Goal: Task Accomplishment & Management: Manage account settings

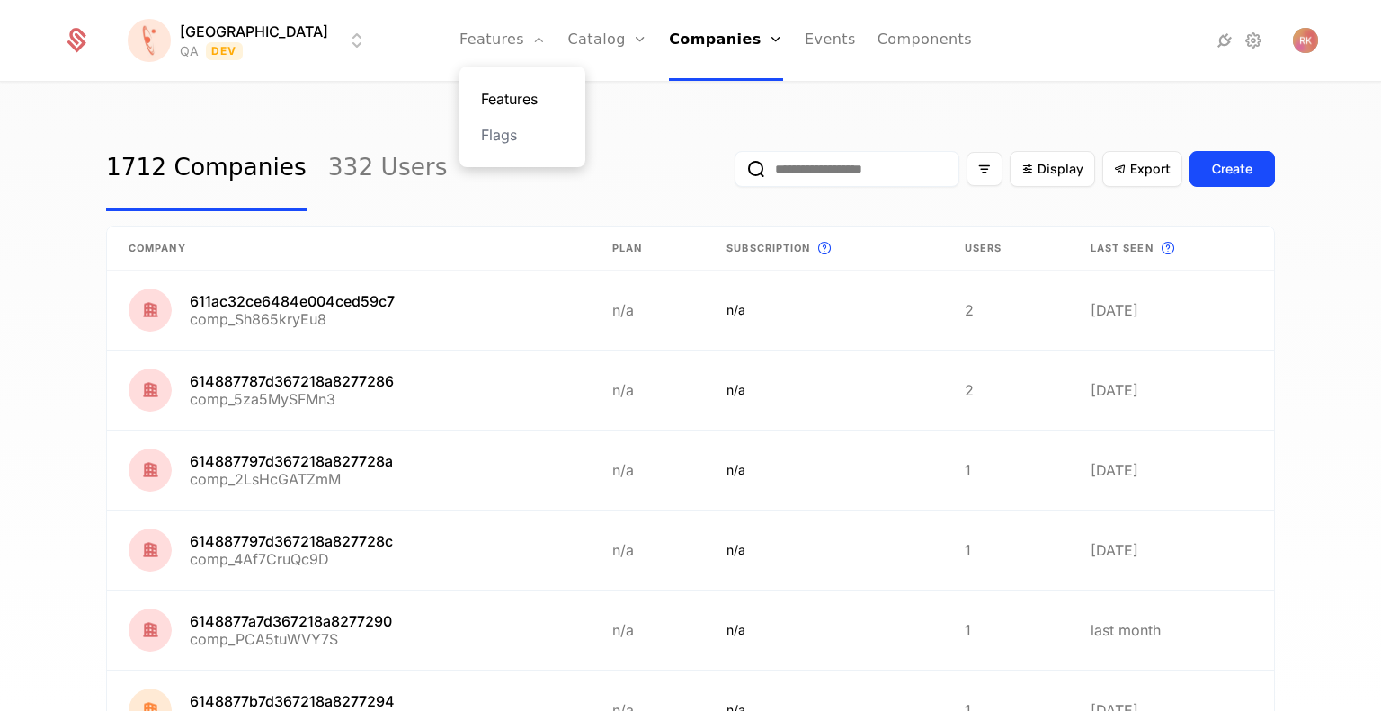
click at [482, 96] on link "Features" at bounding box center [522, 99] width 83 height 22
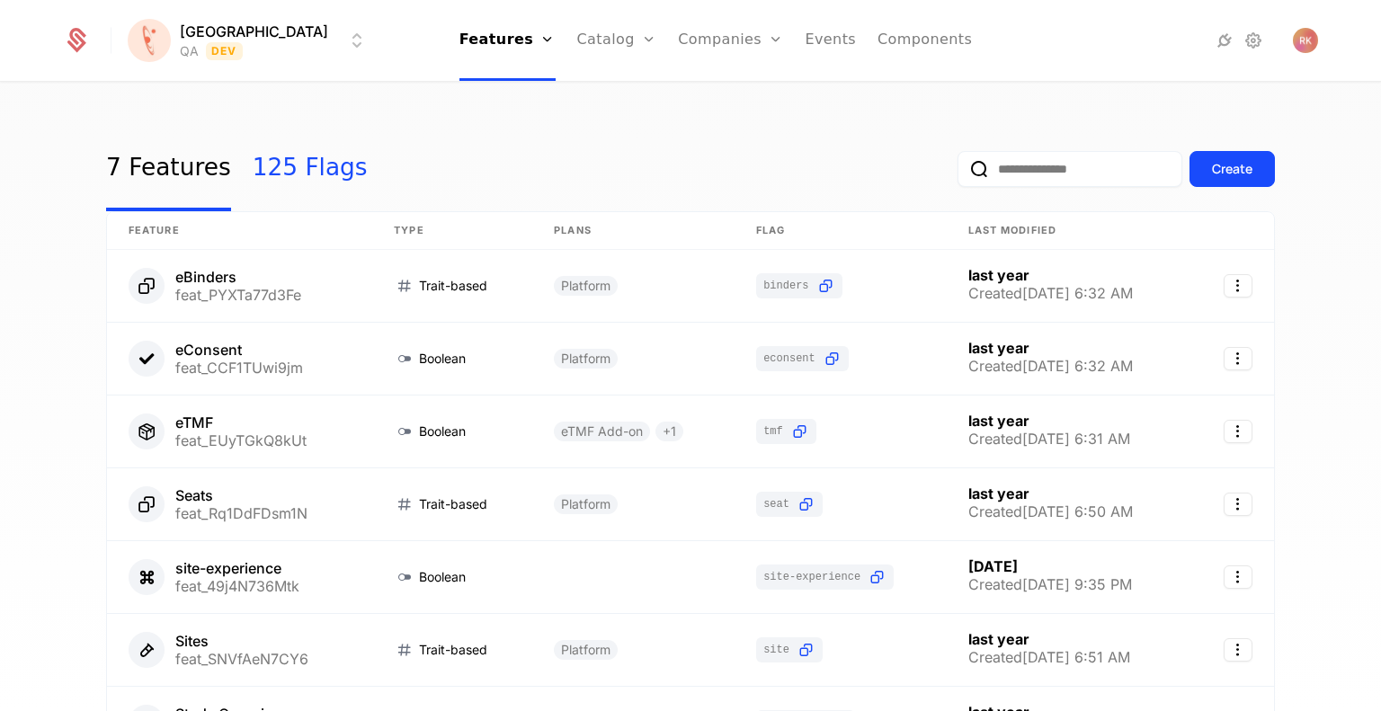
click at [298, 169] on link "125 Flags" at bounding box center [310, 169] width 115 height 85
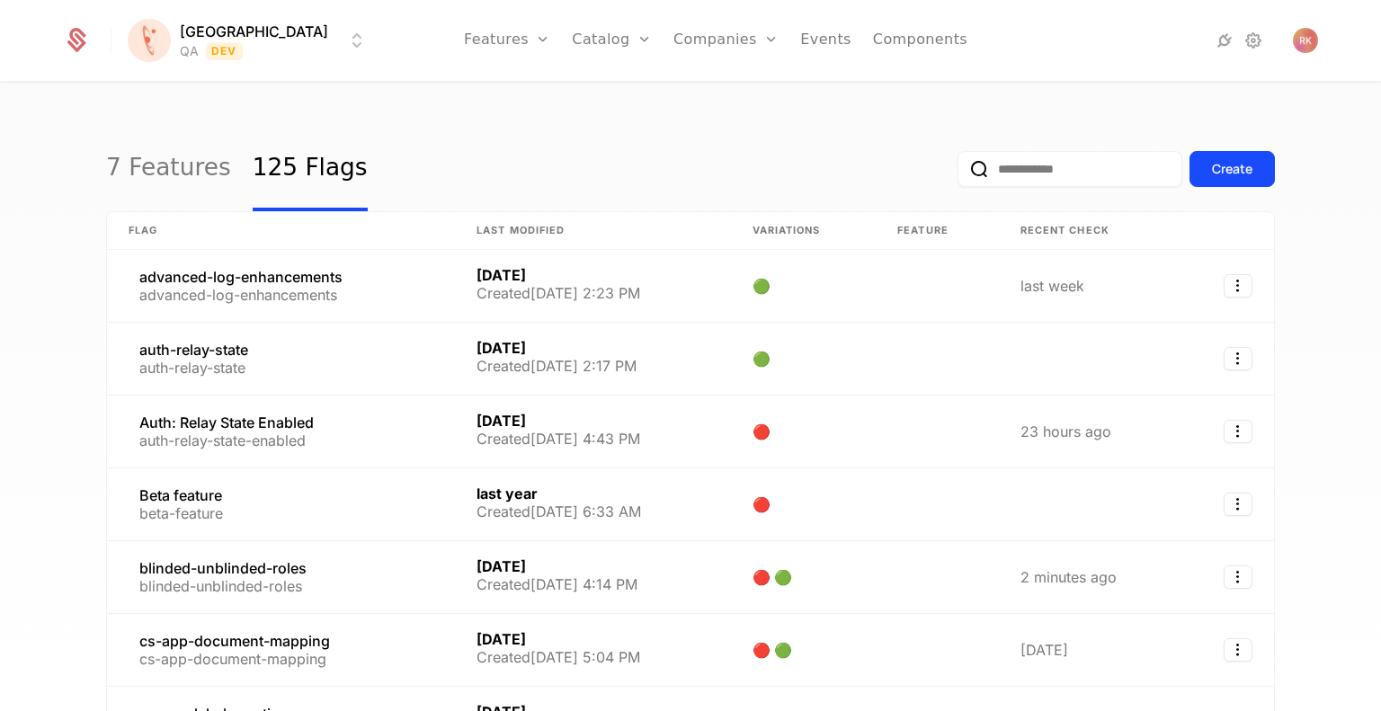
click at [1015, 173] on input "email" at bounding box center [1069, 169] width 225 height 36
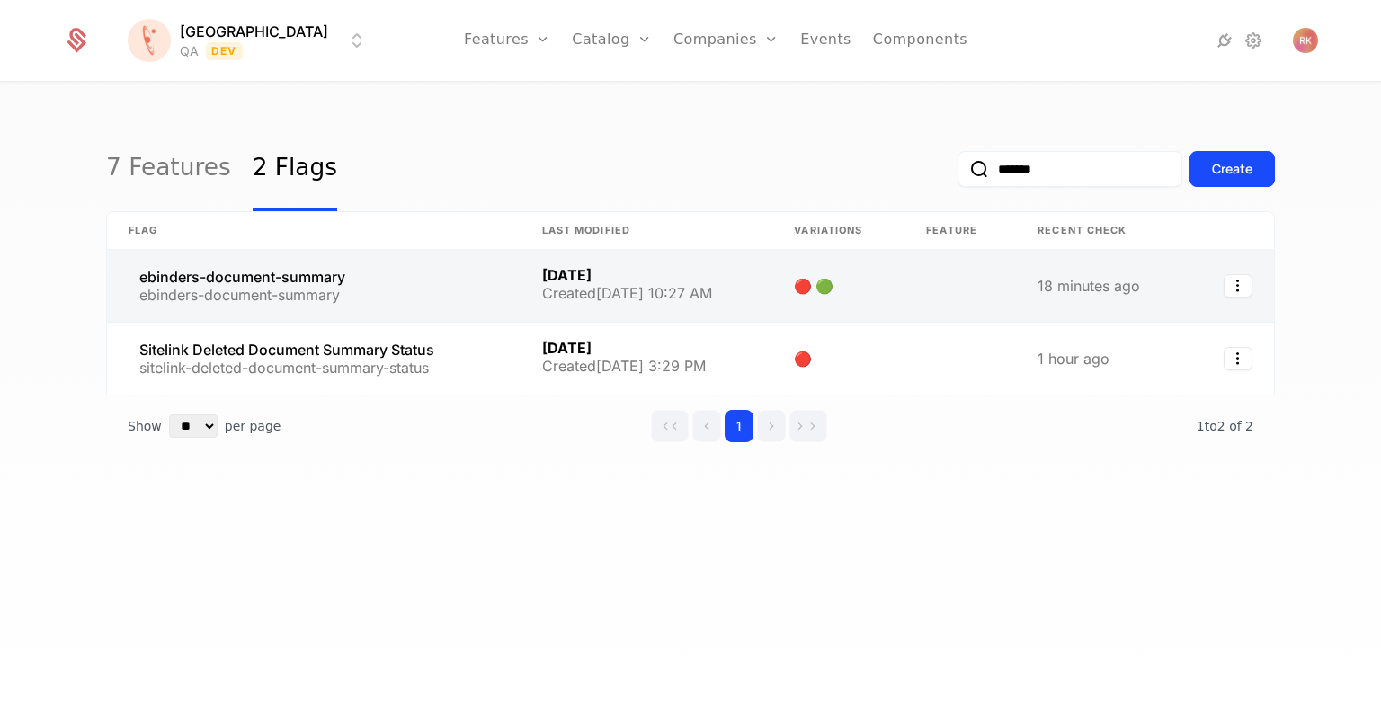
type input "*******"
click at [455, 286] on link at bounding box center [314, 286] width 414 height 72
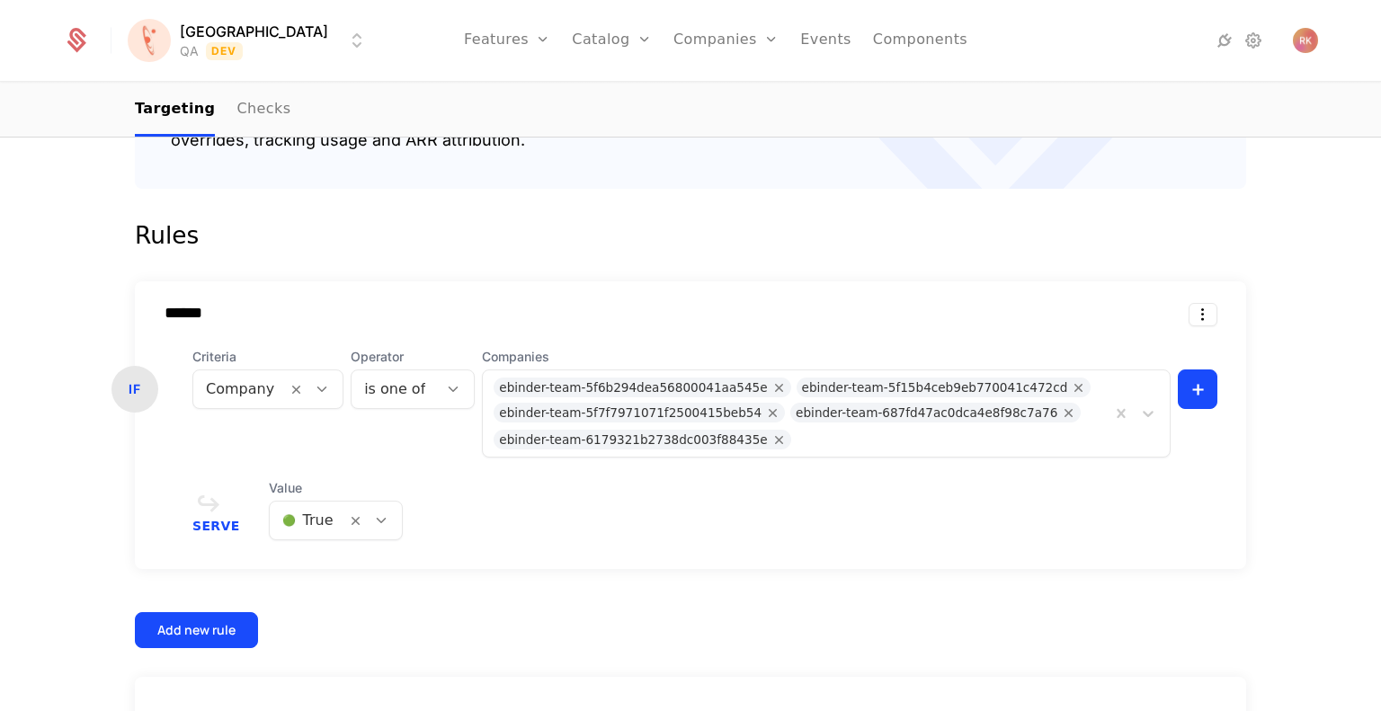
scroll to position [423, 0]
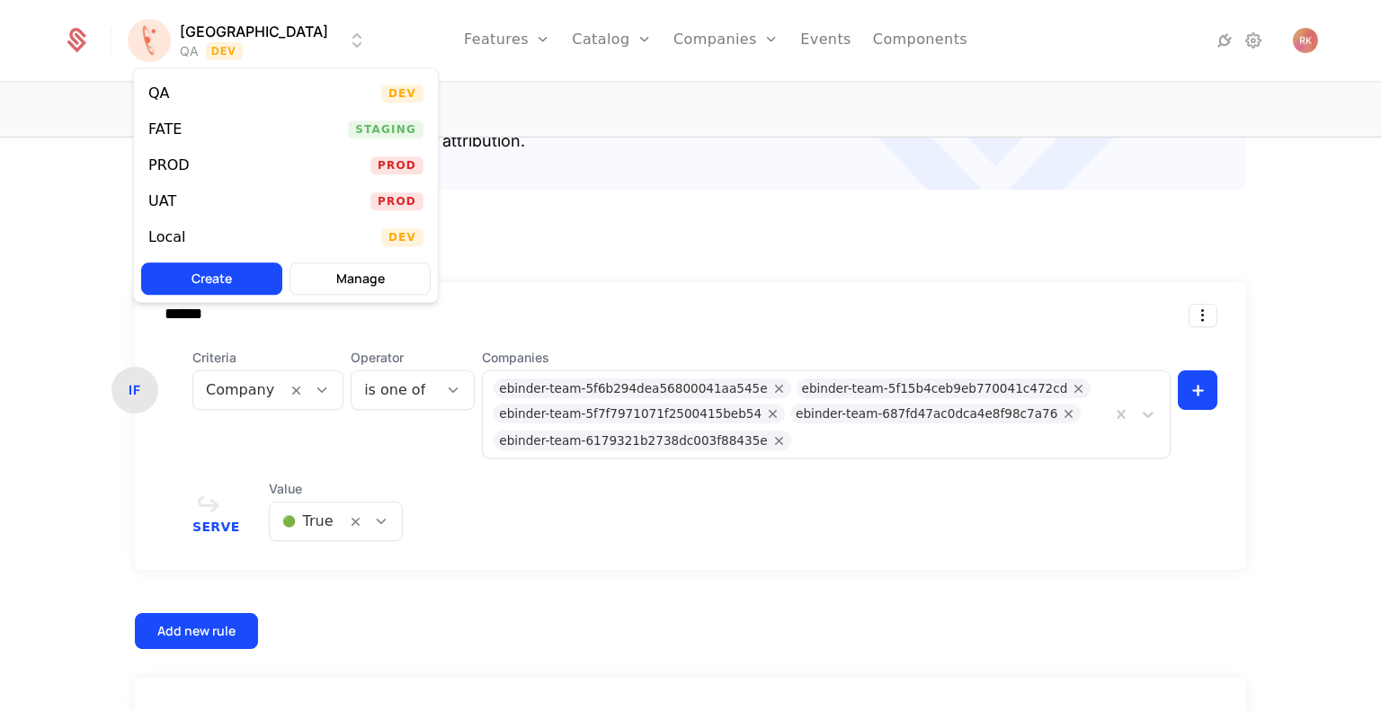
click at [237, 50] on html "[PERSON_NAME] QA Dev Features Features Flags Catalog Plans Add Ons Credits Conf…" at bounding box center [690, 355] width 1381 height 711
click at [209, 211] on div "UAT Prod" at bounding box center [286, 201] width 304 height 36
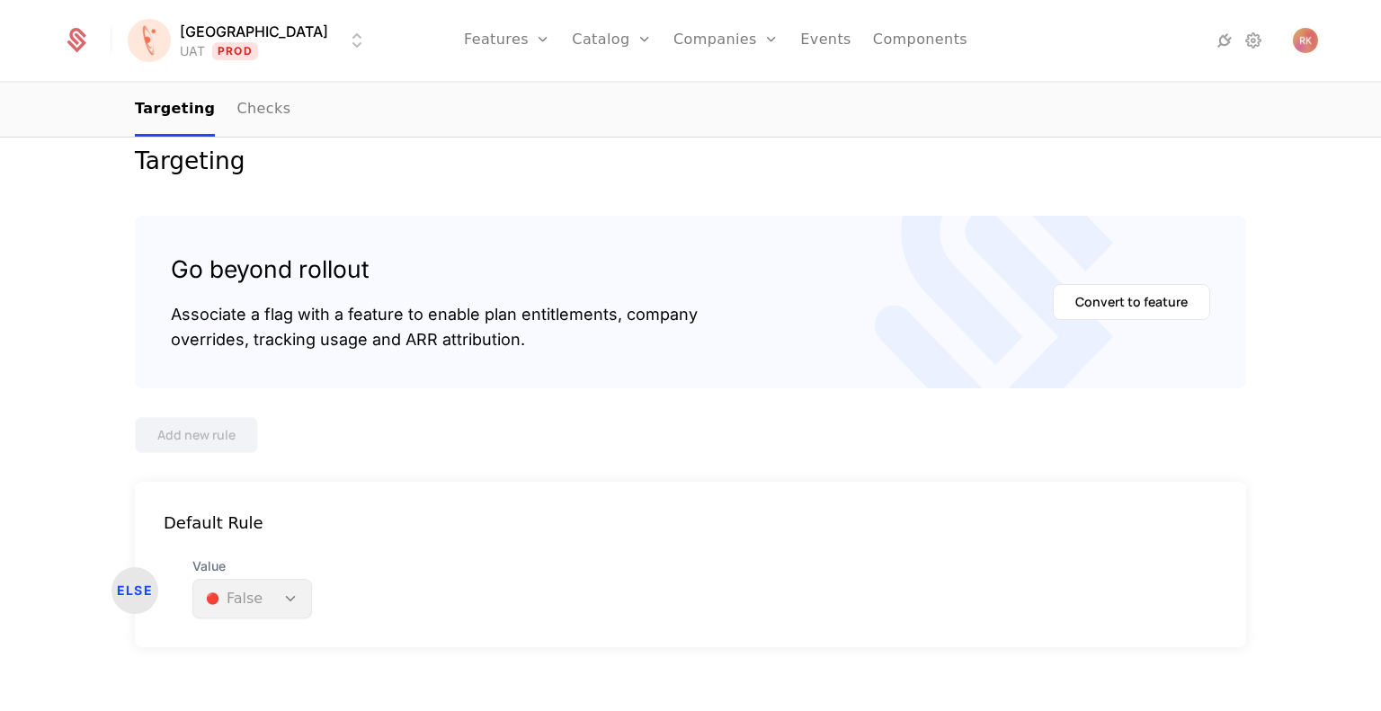
scroll to position [245, 0]
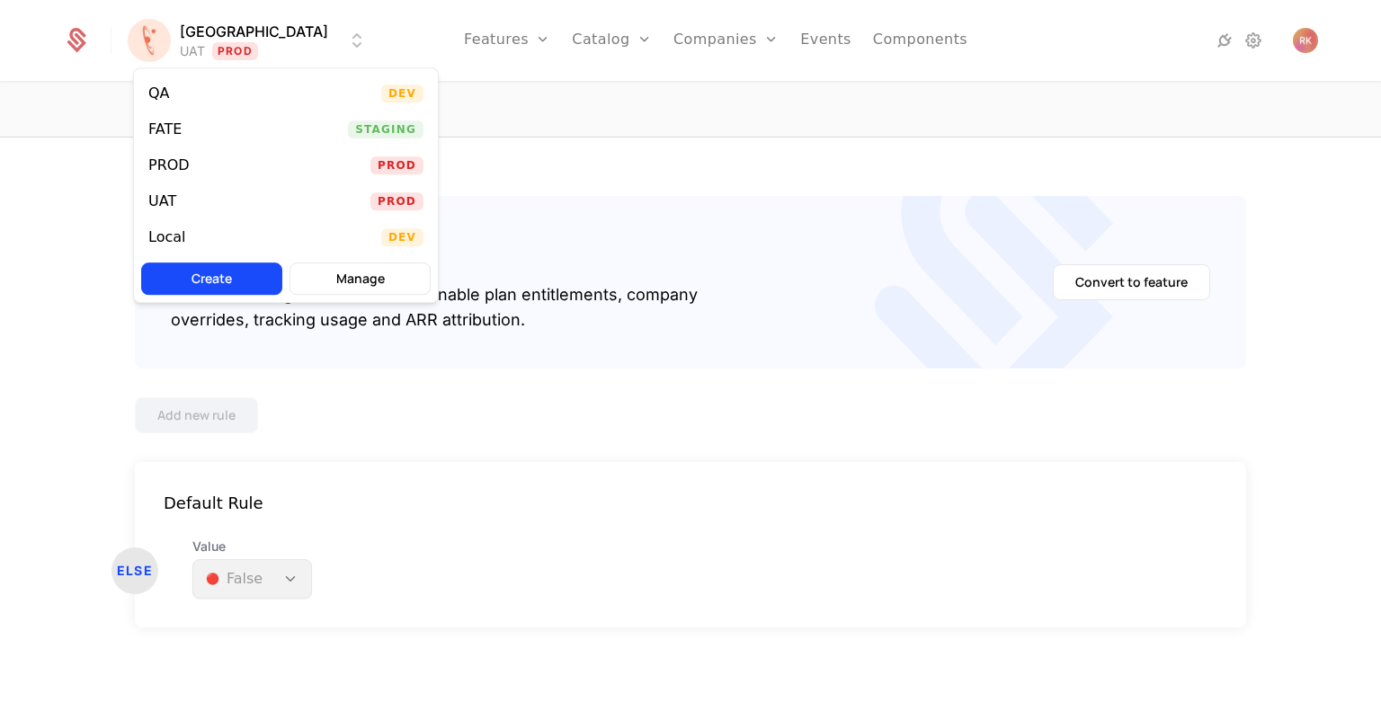
click at [237, 47] on html "[PERSON_NAME] Prod Features Features Flags Catalog Plans Add Ons Credits Config…" at bounding box center [690, 355] width 1381 height 711
click at [180, 203] on div "UAT" at bounding box center [169, 201] width 42 height 18
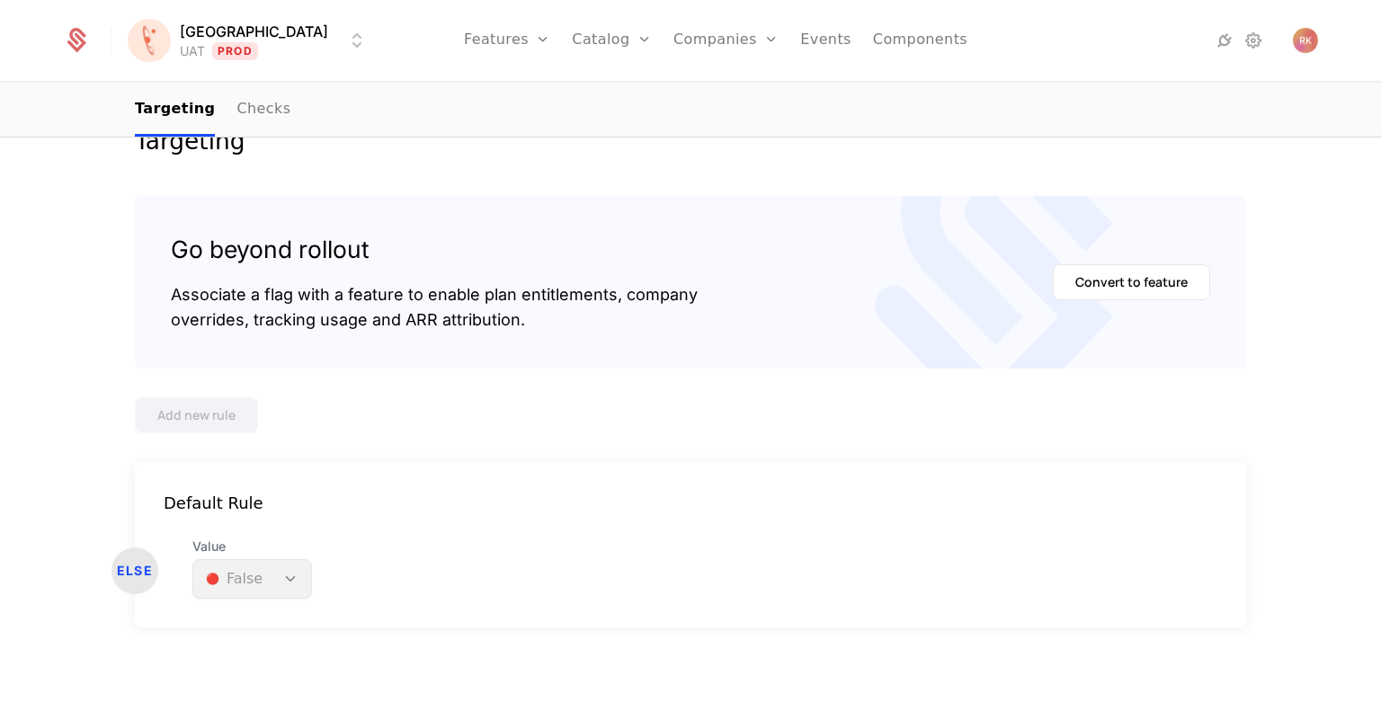
click at [248, 53] on html "[PERSON_NAME] Prod Features Features Flags Catalog Plans Add Ons Credits Config…" at bounding box center [690, 355] width 1381 height 711
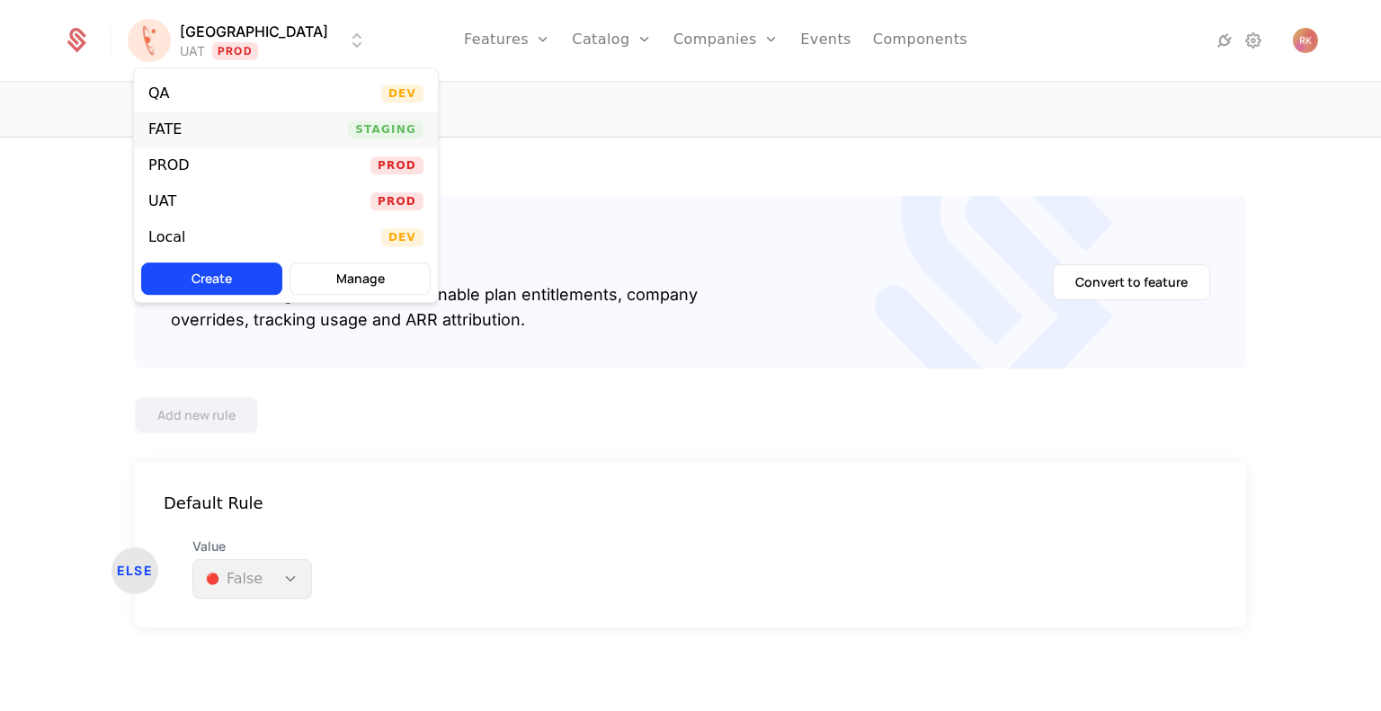
click at [209, 136] on div "FATE Staging" at bounding box center [286, 129] width 304 height 36
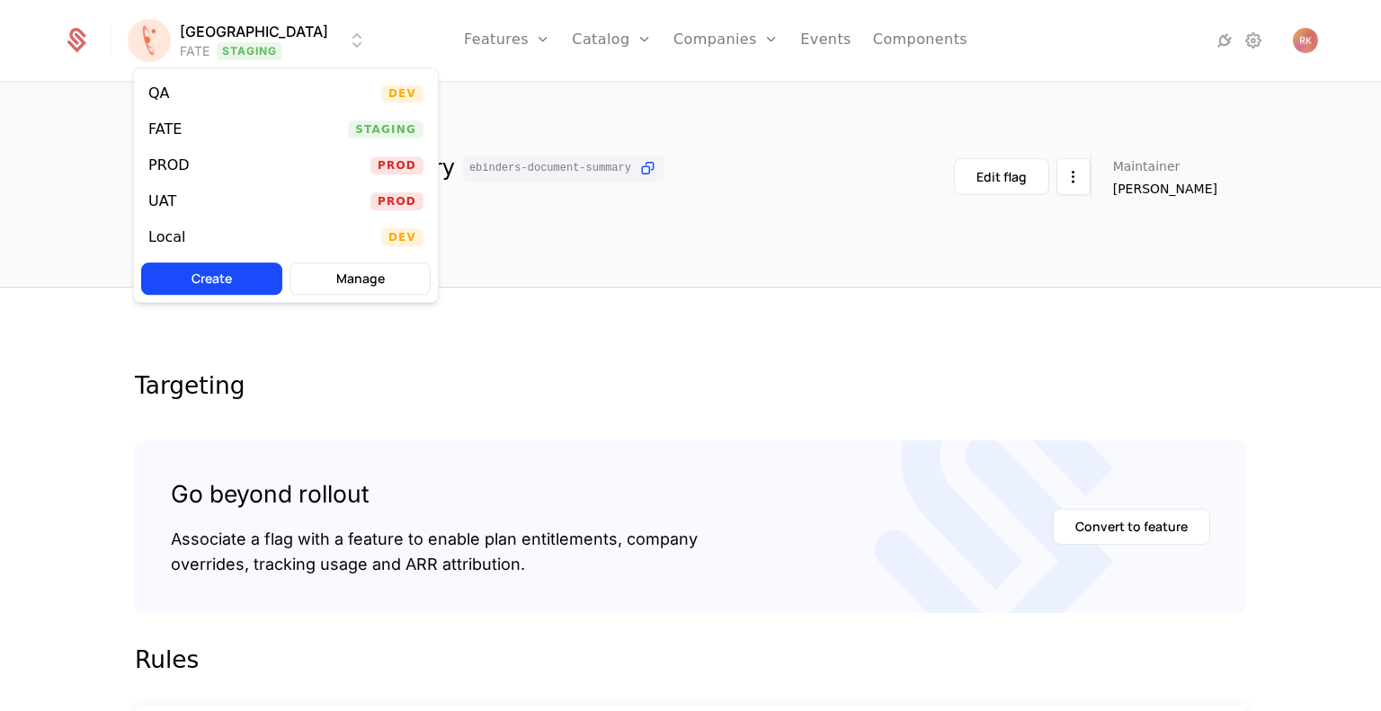
click at [274, 47] on html "[PERSON_NAME] FATE Staging Features Features Flags Catalog Plans Add Ons Credit…" at bounding box center [690, 355] width 1381 height 711
click at [200, 205] on div "UAT Prod" at bounding box center [286, 201] width 304 height 36
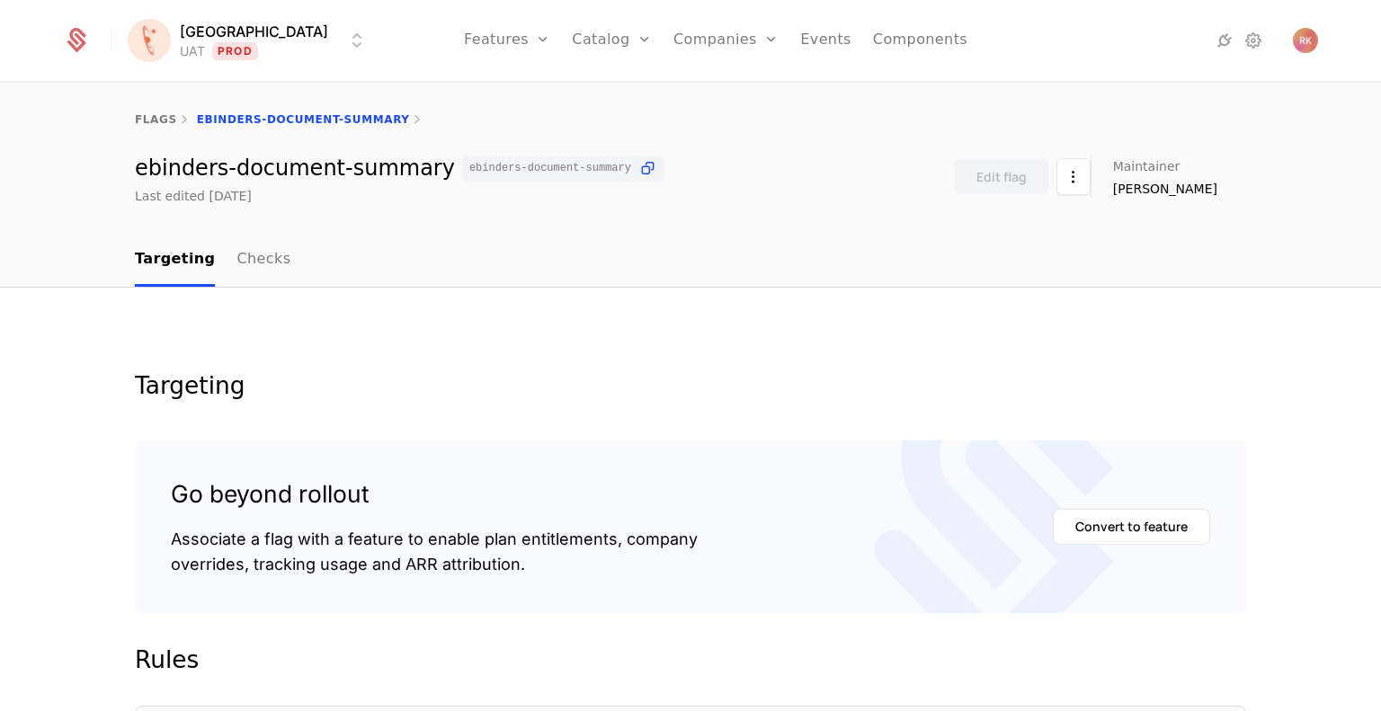
click at [202, 39] on html "[PERSON_NAME] Prod Features Features Flags Catalog Plans Add Ons Credits Config…" at bounding box center [690, 355] width 1381 height 711
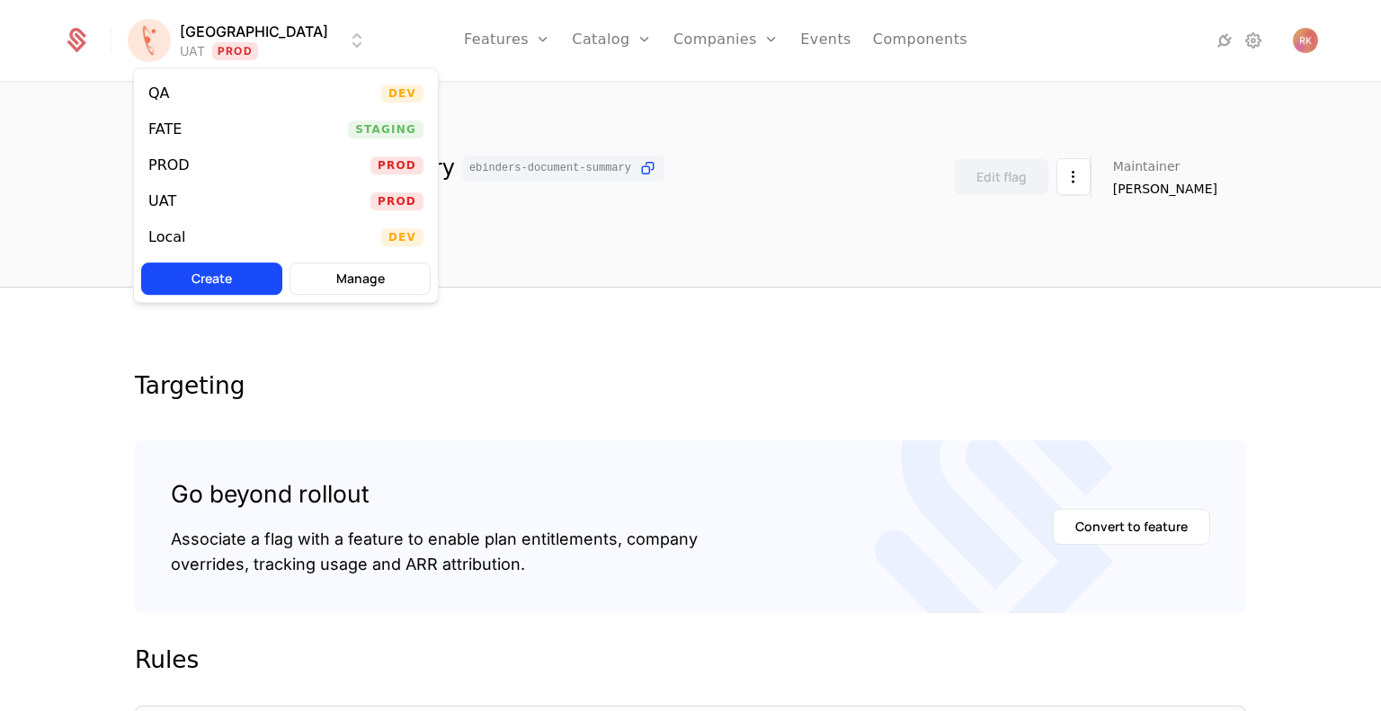
click at [226, 40] on html "[PERSON_NAME] Prod Features Features Flags Catalog Plans Add Ons Credits Config…" at bounding box center [690, 355] width 1381 height 711
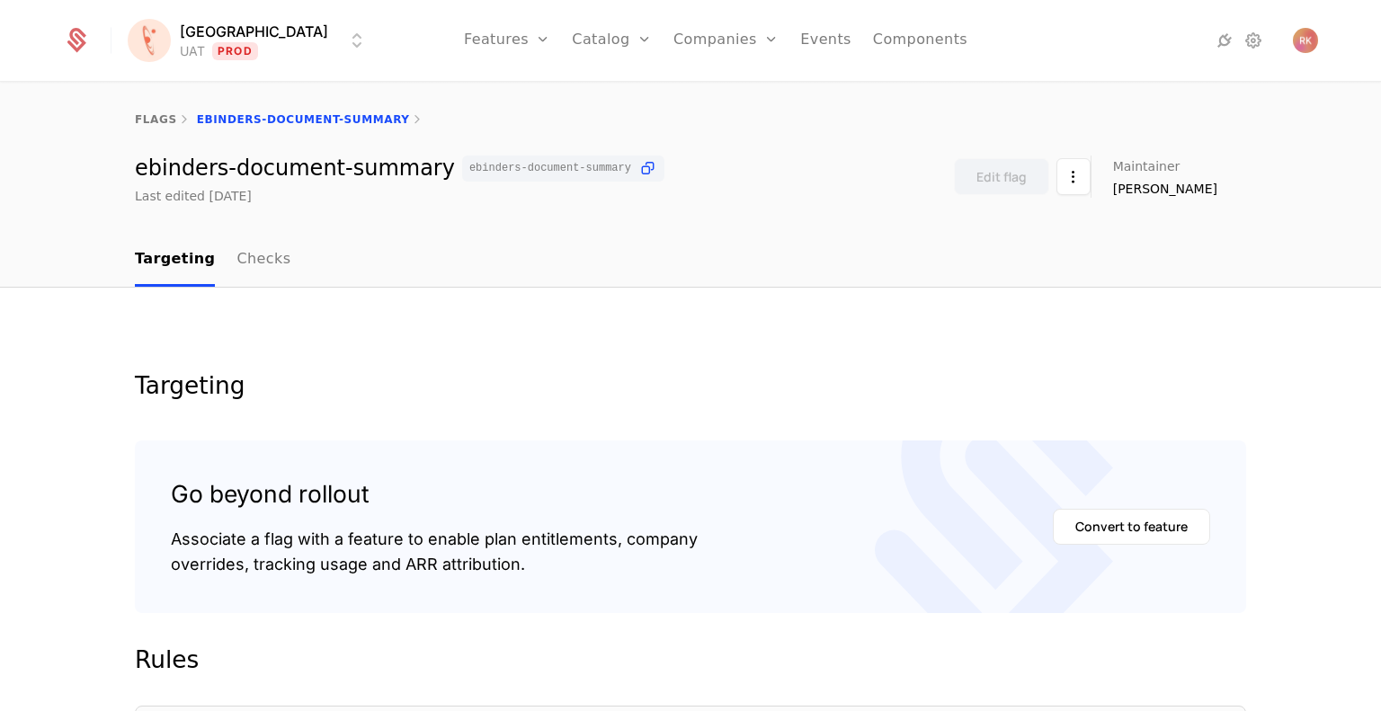
click at [228, 41] on html "[PERSON_NAME] Prod Features Features Flags Catalog Plans Add Ons Credits Config…" at bounding box center [690, 355] width 1381 height 711
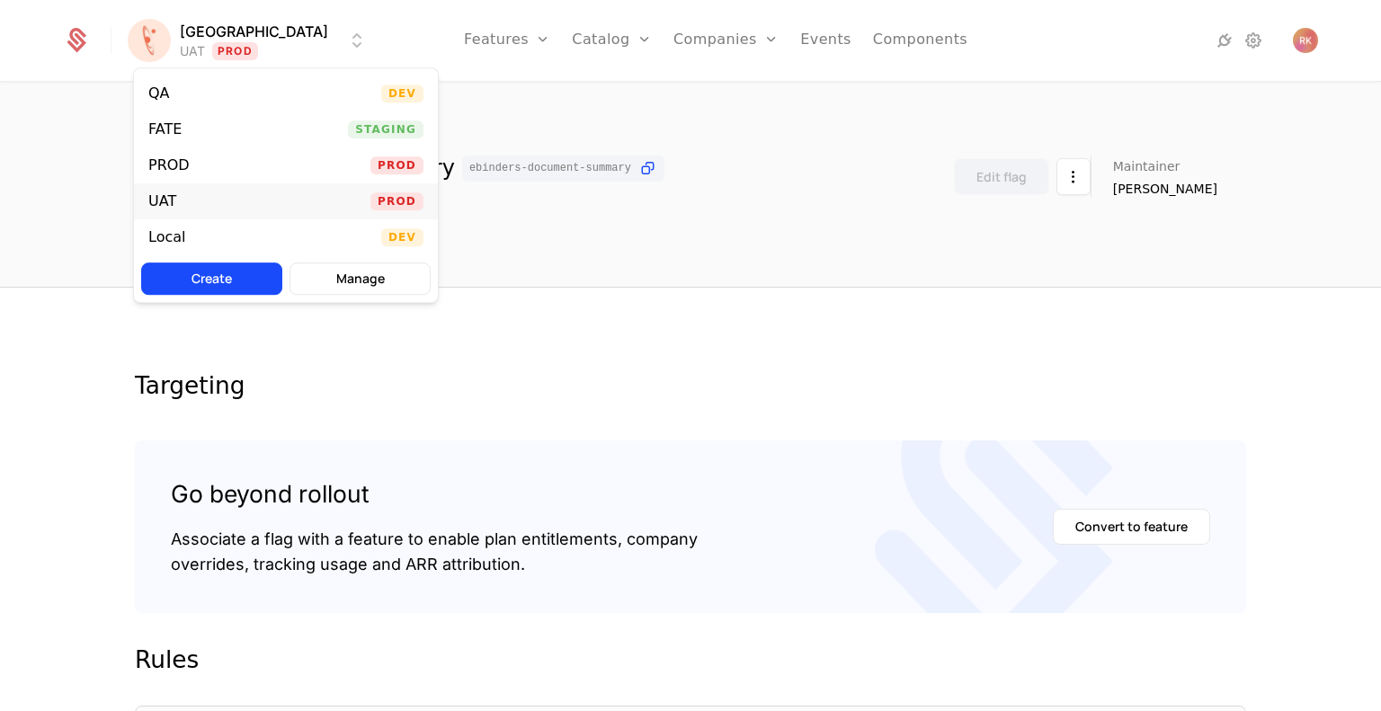
click at [245, 207] on div "UAT Prod" at bounding box center [286, 201] width 304 height 36
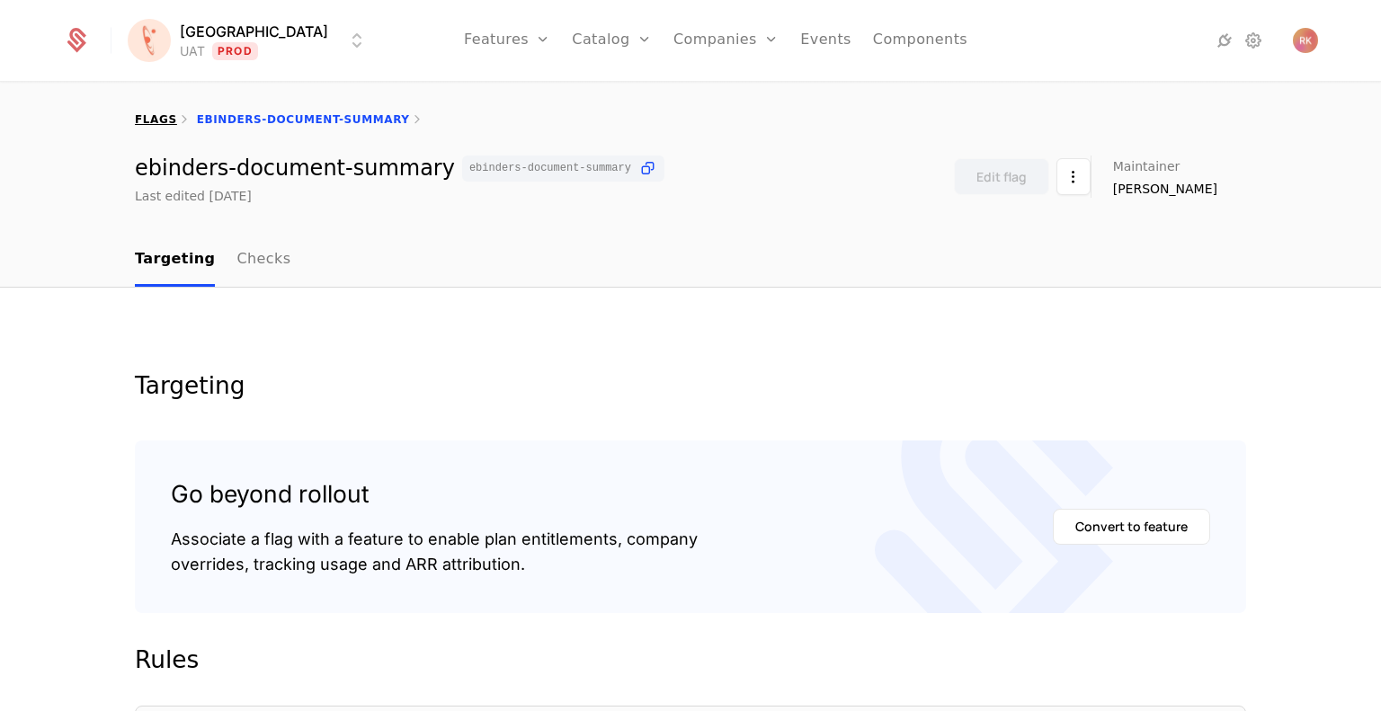
click at [150, 118] on link "flags" at bounding box center [156, 119] width 42 height 13
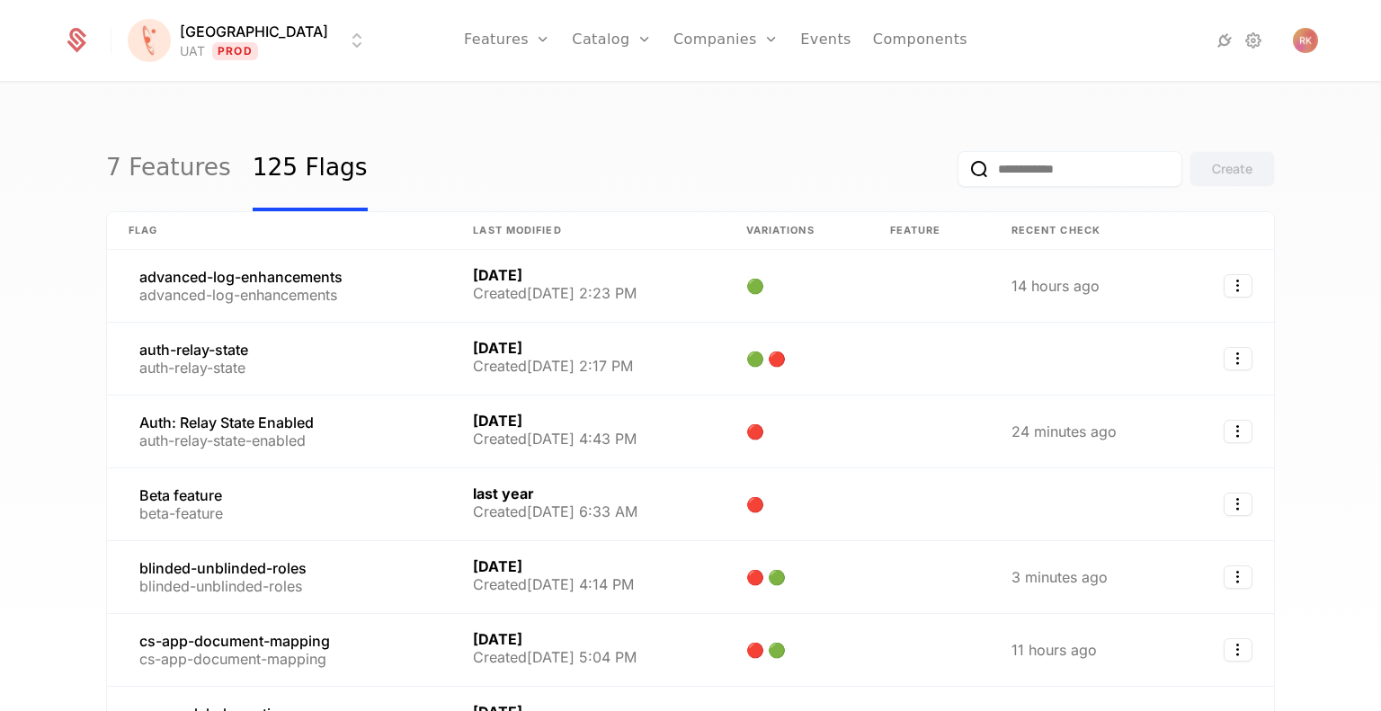
click at [1046, 165] on input "email" at bounding box center [1069, 169] width 225 height 36
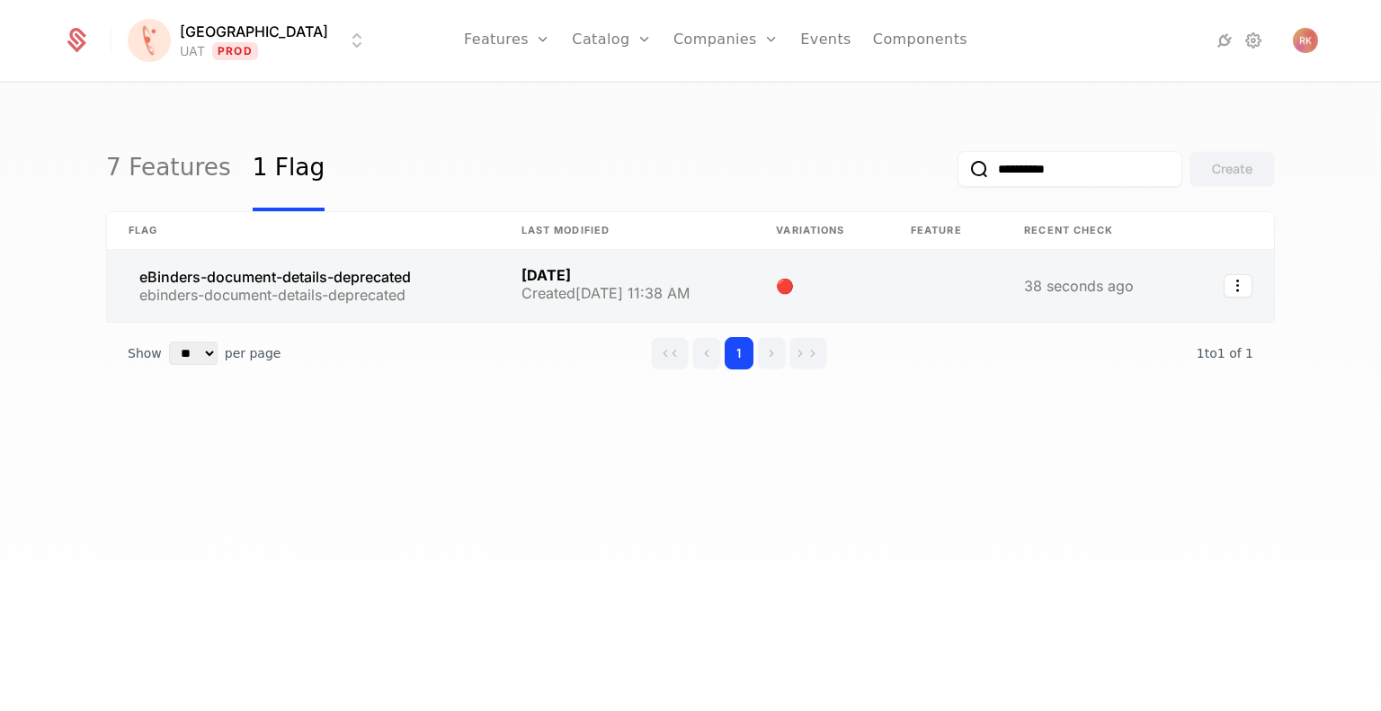
type input "**********"
click at [384, 282] on link at bounding box center [303, 286] width 393 height 72
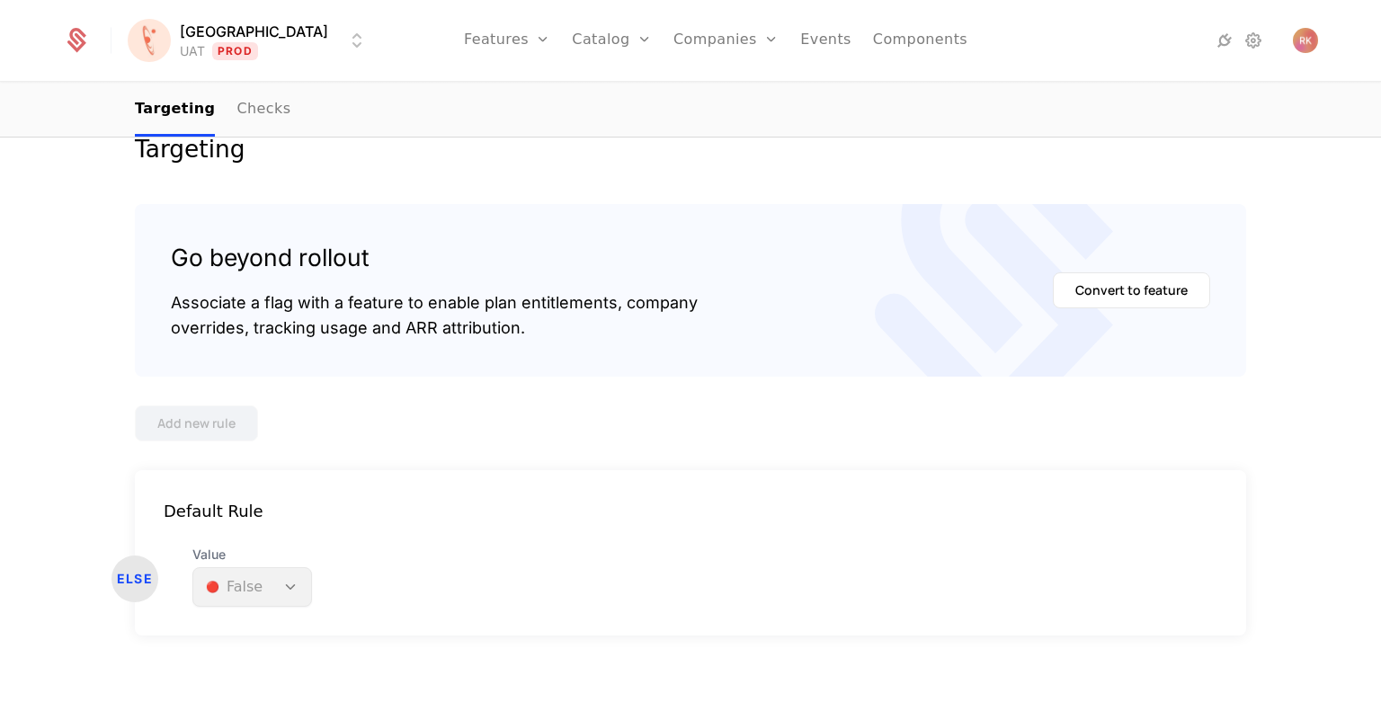
scroll to position [245, 0]
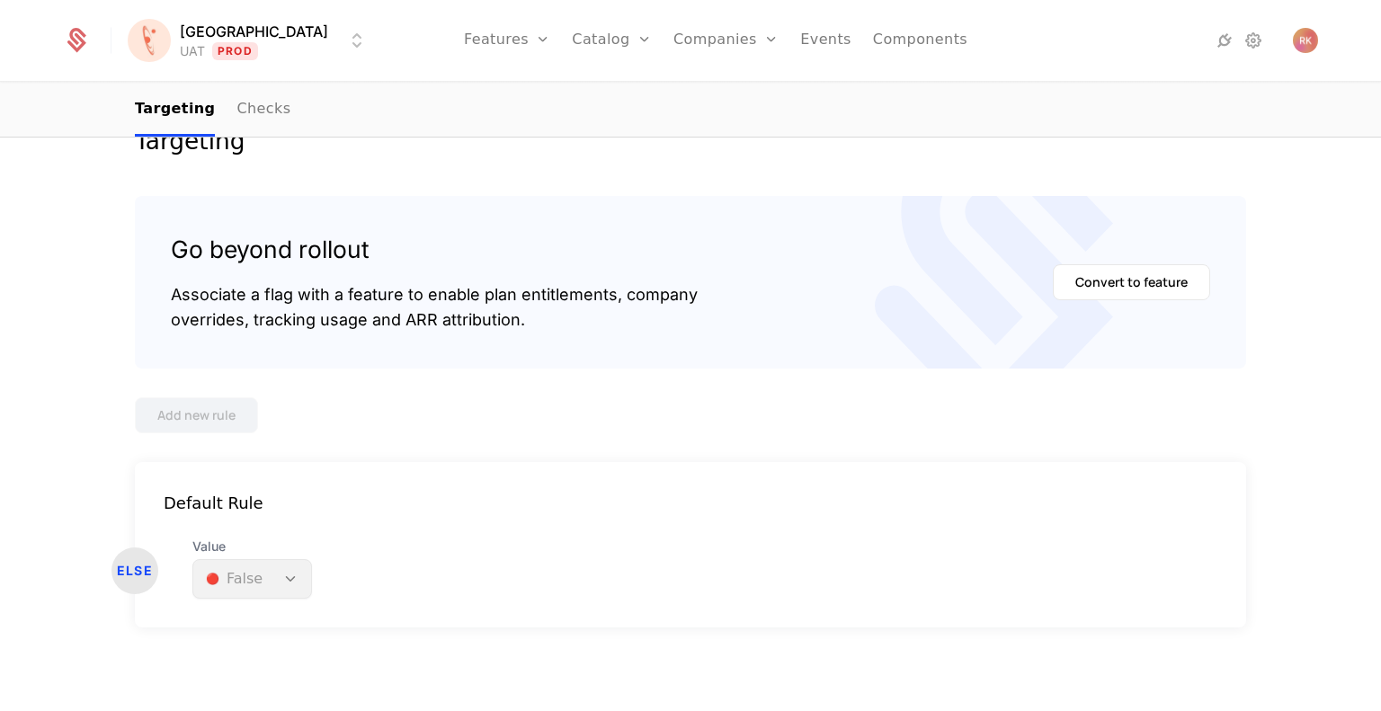
click at [276, 578] on div "Value 🔴 False" at bounding box center [252, 568] width 120 height 61
click at [277, 579] on div "Value 🔴 False" at bounding box center [252, 568] width 120 height 61
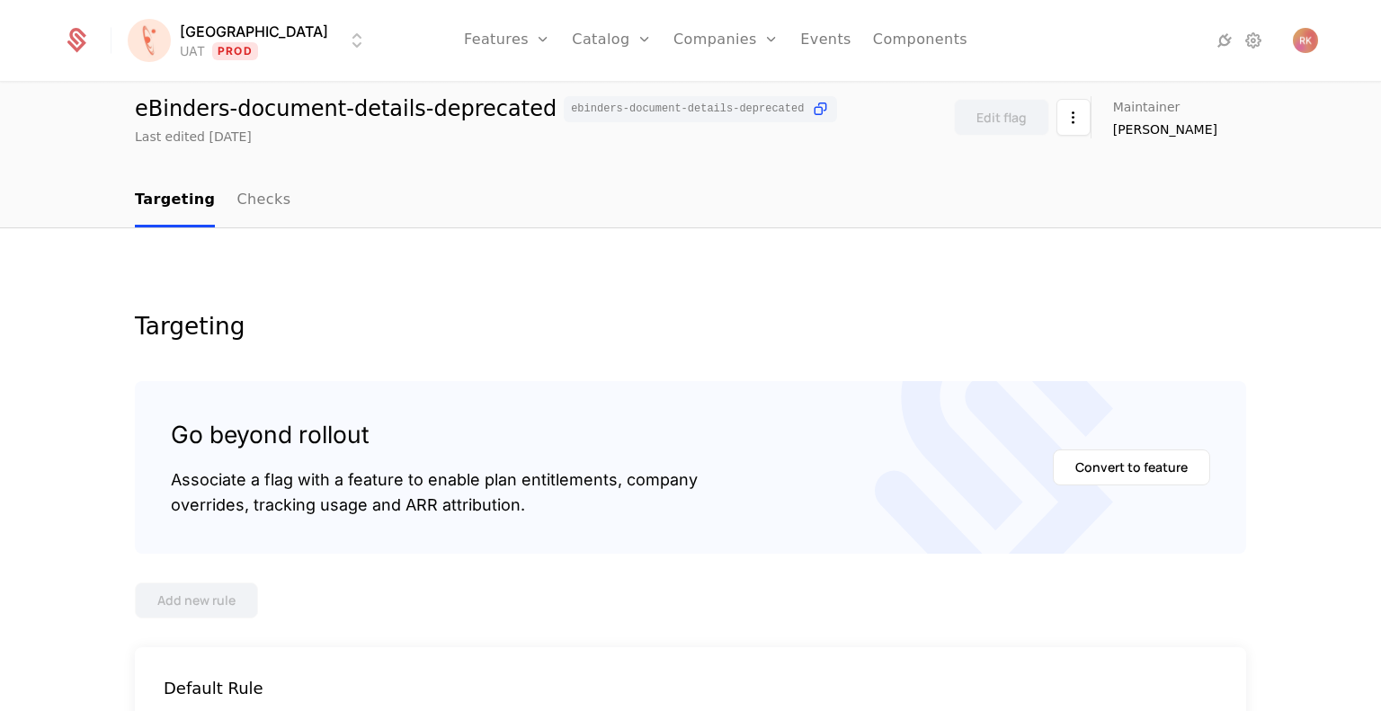
scroll to position [0, 0]
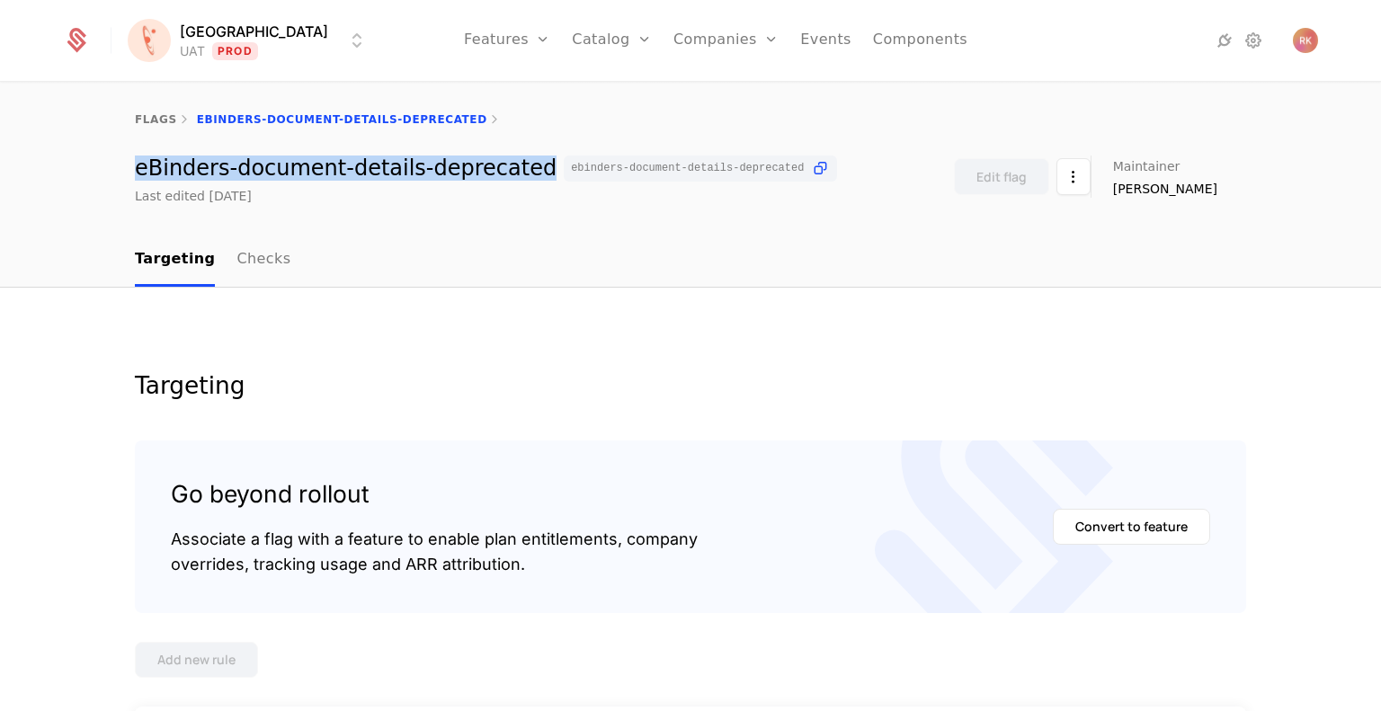
drag, startPoint x: 130, startPoint y: 172, endPoint x: 502, endPoint y: 171, distance: 371.3
click at [502, 172] on div "eBinders-document-details-deprecated ebinders-document-details-deprecated" at bounding box center [486, 169] width 702 height 26
copy div "eBinders-document-details-deprecated"
click at [248, 45] on html "[PERSON_NAME] Prod Features Catalog Companies Events Components flags eBinders-…" at bounding box center [690, 355] width 1381 height 711
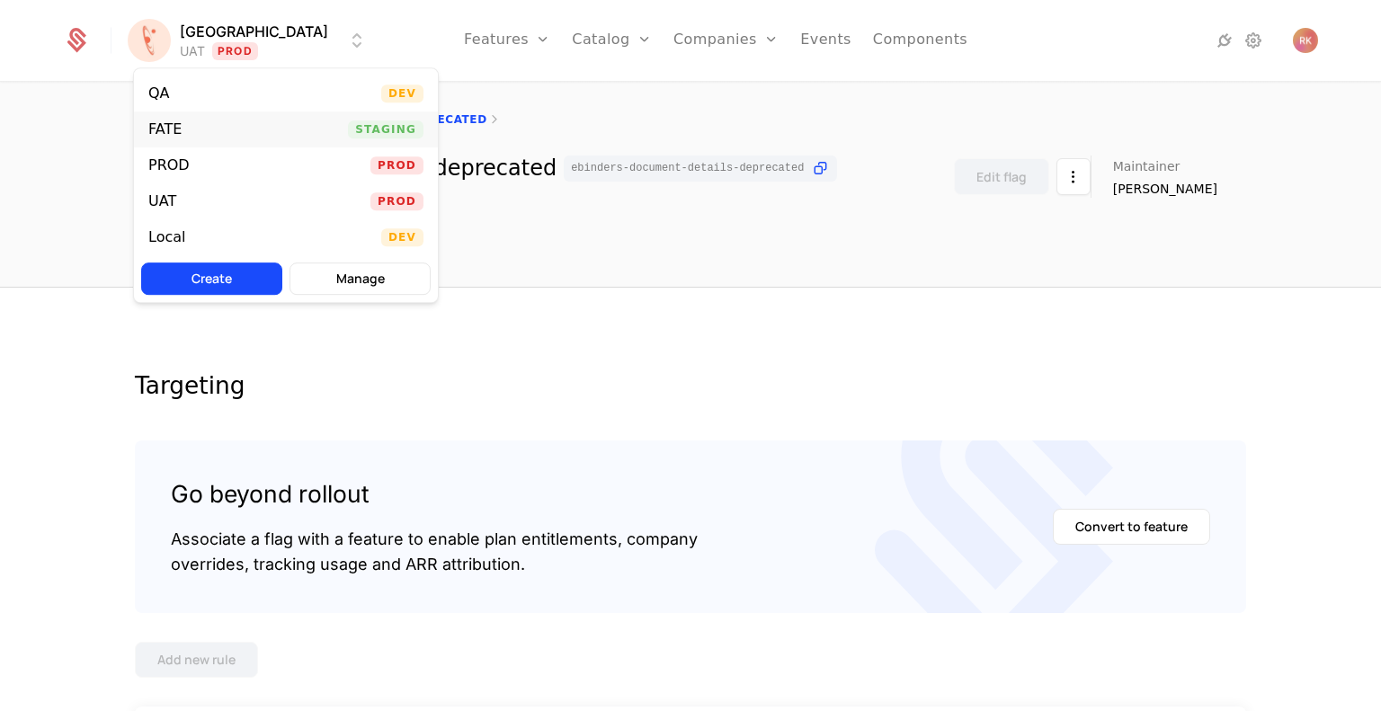
click at [215, 135] on div "FATE Staging" at bounding box center [286, 129] width 304 height 36
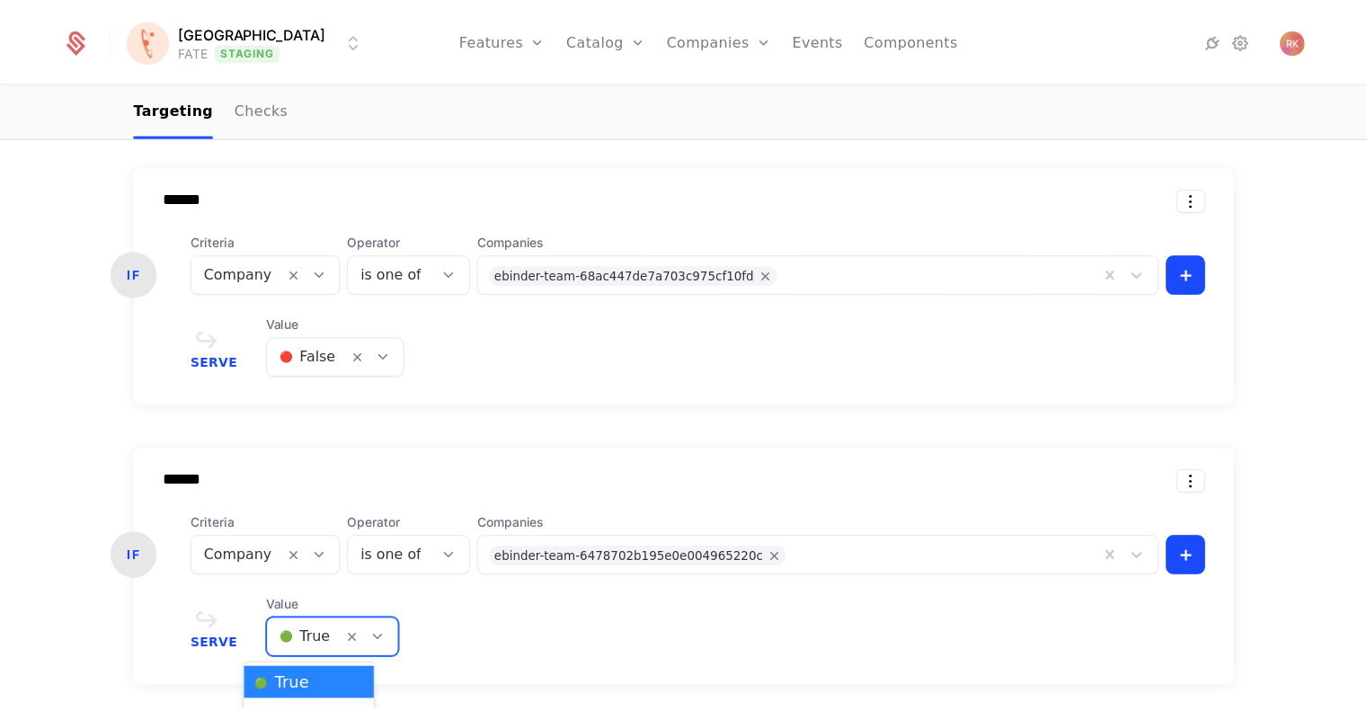
scroll to position [25, 0]
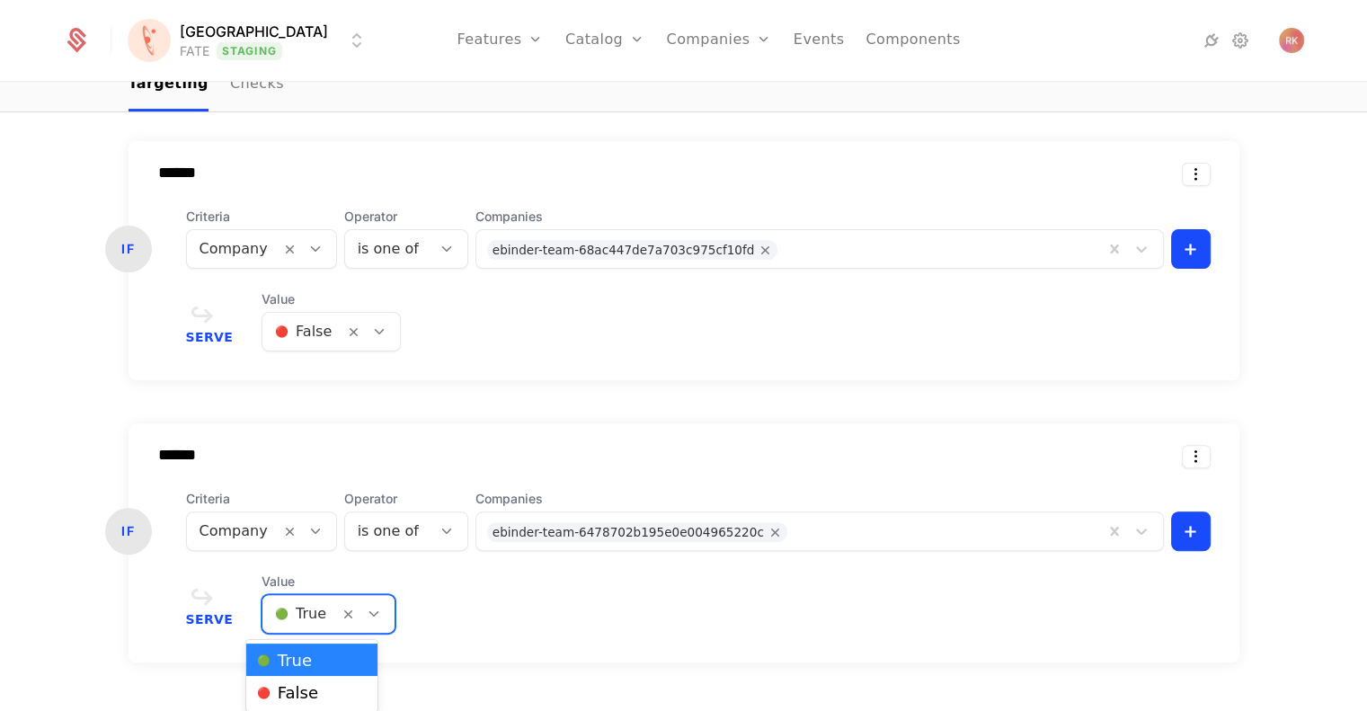
click at [360, 636] on div "****** IF Criteria Company Operator is one of Companies ebinder-team-6478702b19…" at bounding box center [684, 542] width 1111 height 239
click at [351, 608] on div "Value 2 results available. Use Up and Down to choose options, press Enter to se…" at bounding box center [329, 603] width 134 height 61
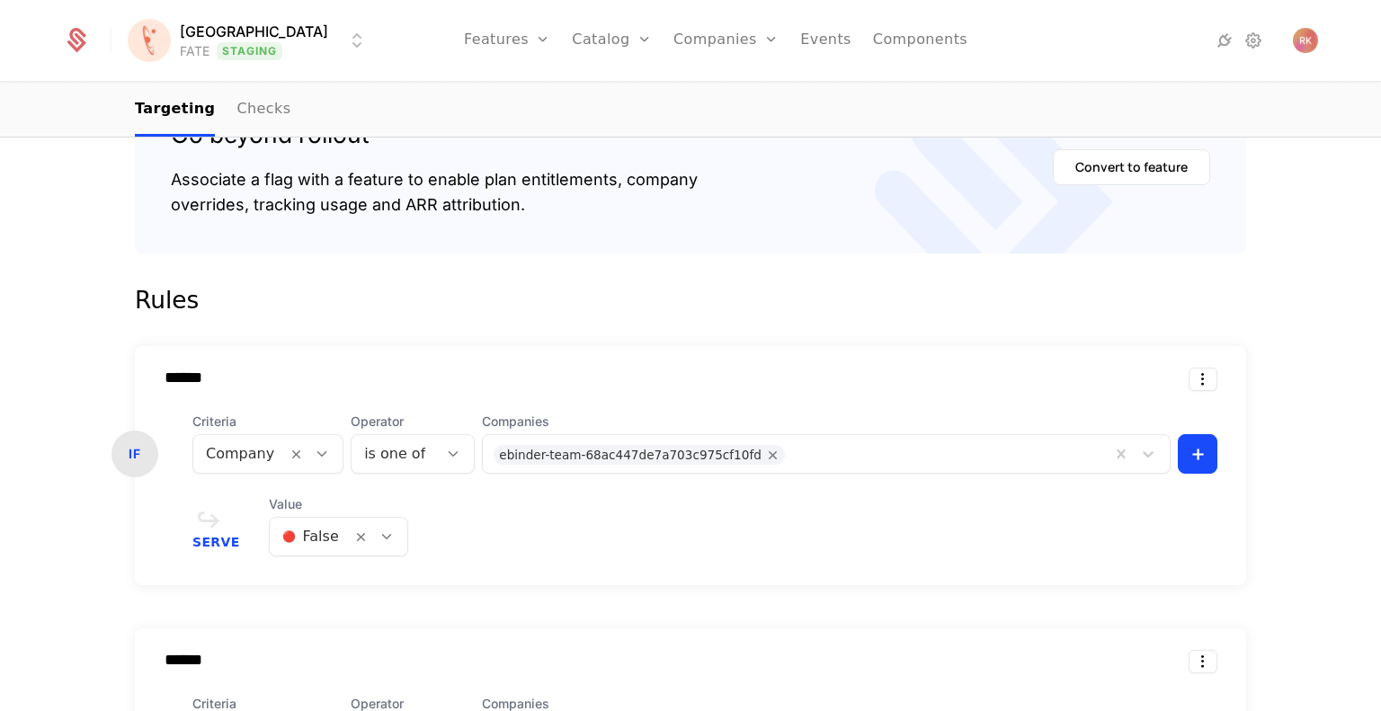
scroll to position [0, 0]
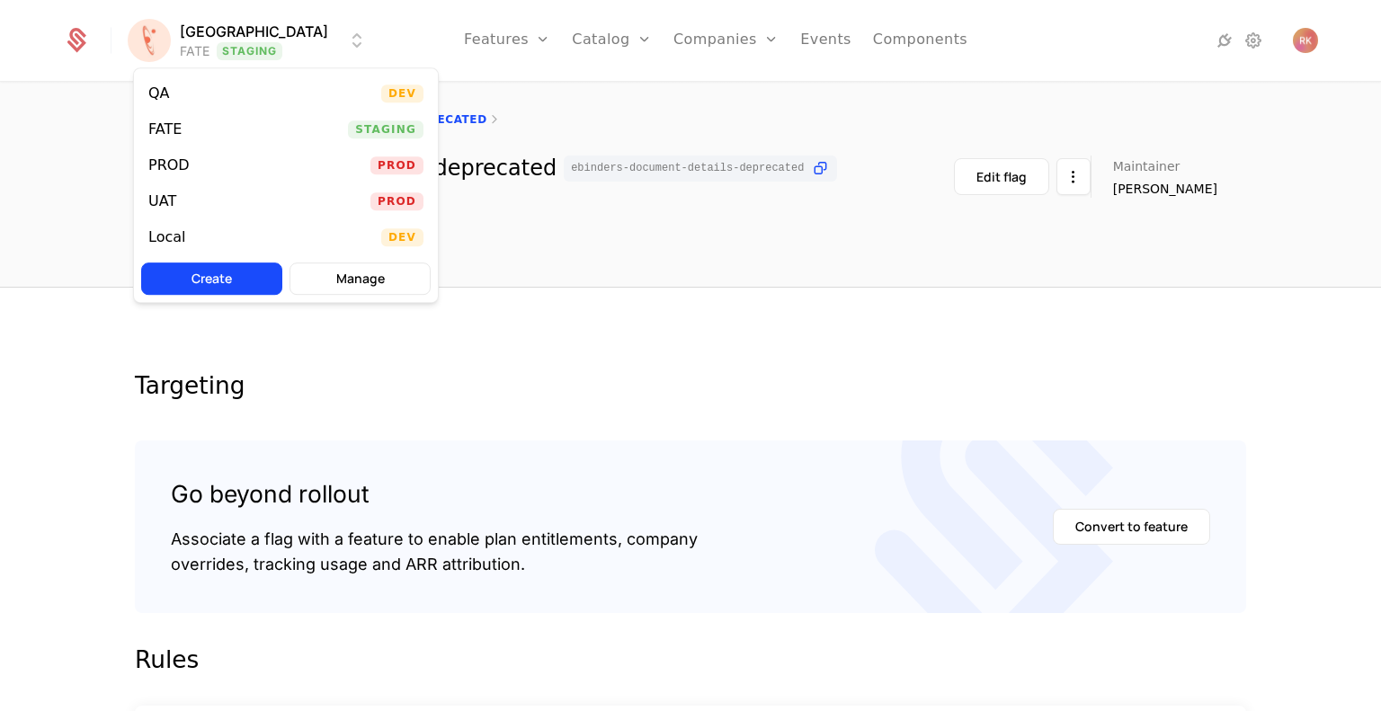
click at [250, 42] on html "[PERSON_NAME] FATE Staging Features Features Flags Catalog Plans Add Ons Credit…" at bounding box center [690, 355] width 1381 height 711
click at [159, 204] on div "UAT" at bounding box center [162, 201] width 28 height 14
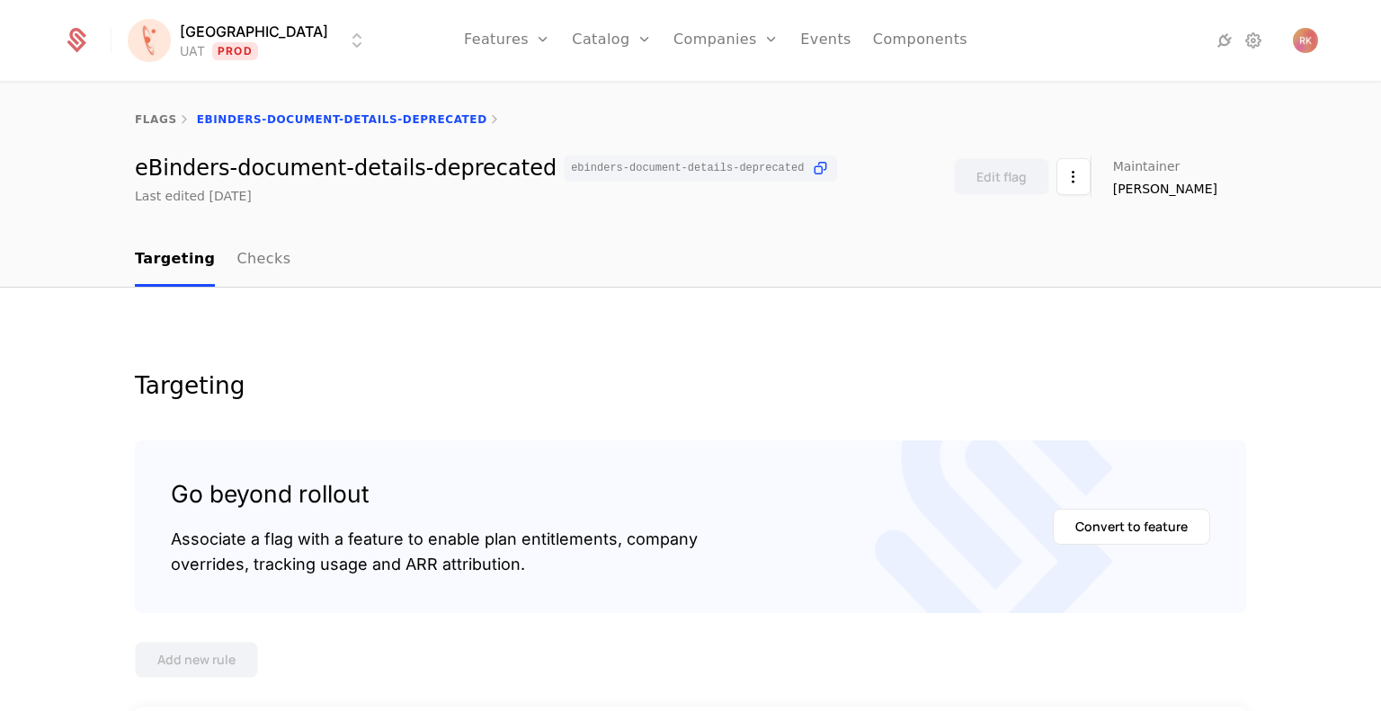
click at [869, 253] on nav "Targeting Checks" at bounding box center [690, 260] width 1111 height 53
click at [139, 125] on link "flags" at bounding box center [156, 119] width 42 height 13
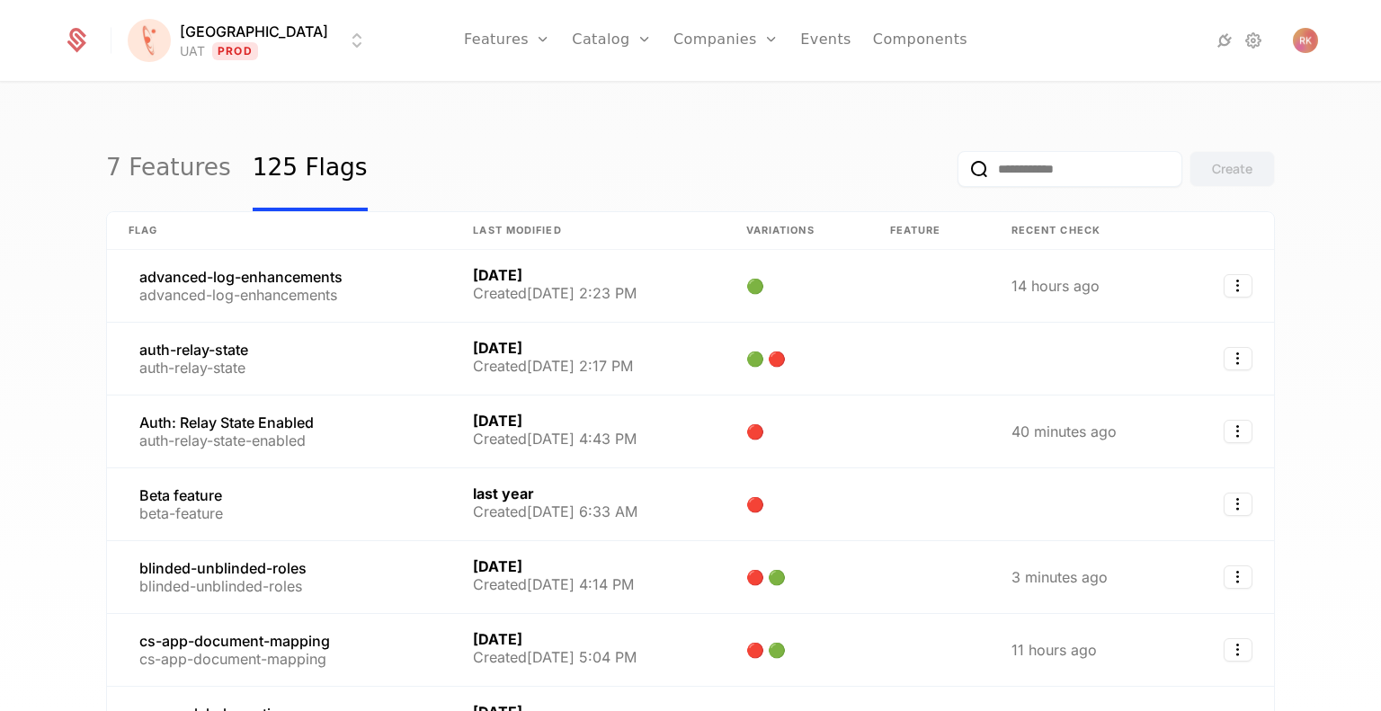
click at [1040, 173] on input "email" at bounding box center [1069, 169] width 225 height 36
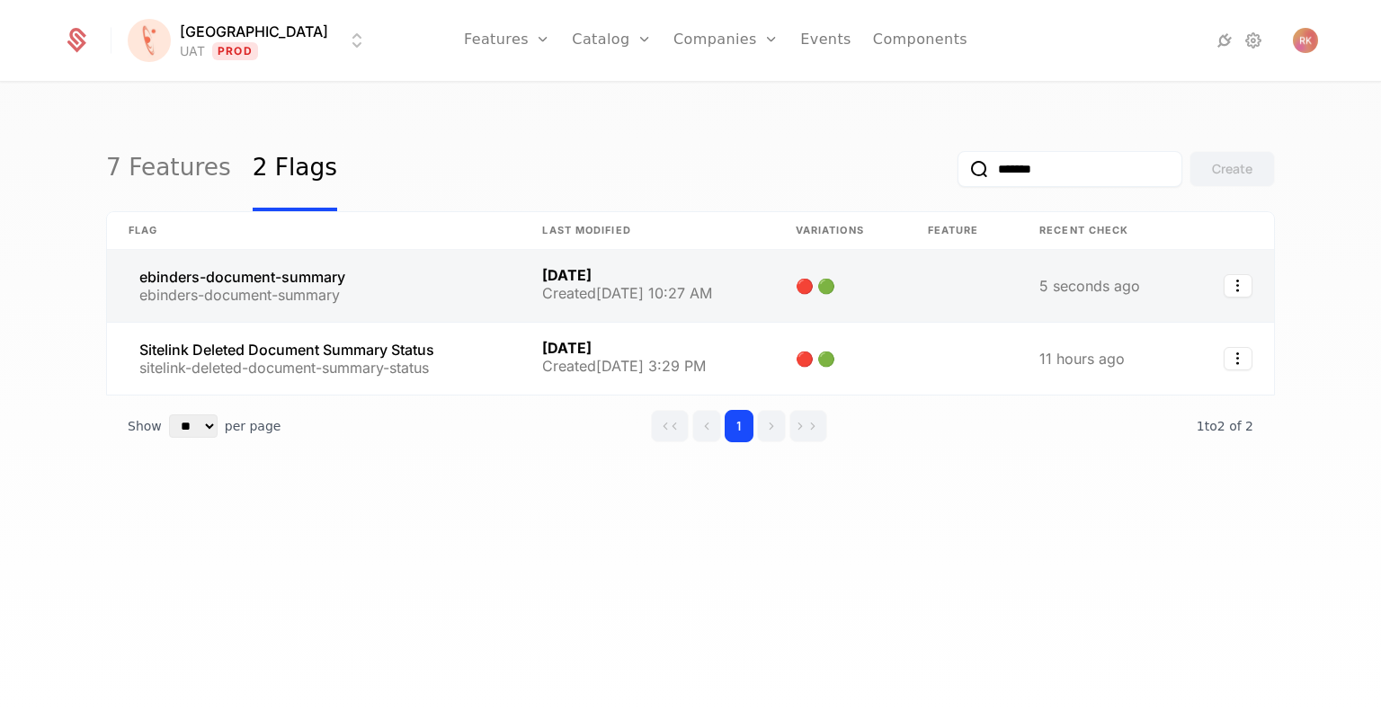
type input "*******"
click at [363, 287] on link at bounding box center [314, 286] width 414 height 72
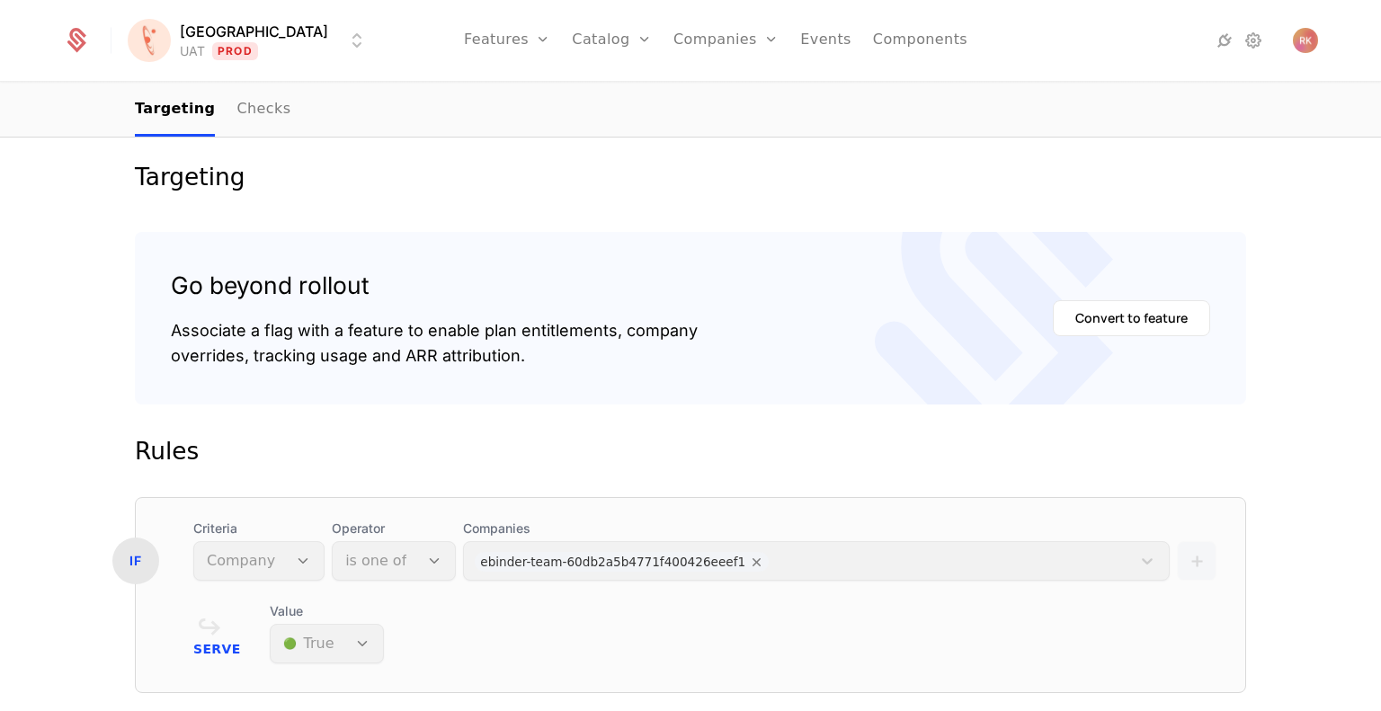
scroll to position [188, 0]
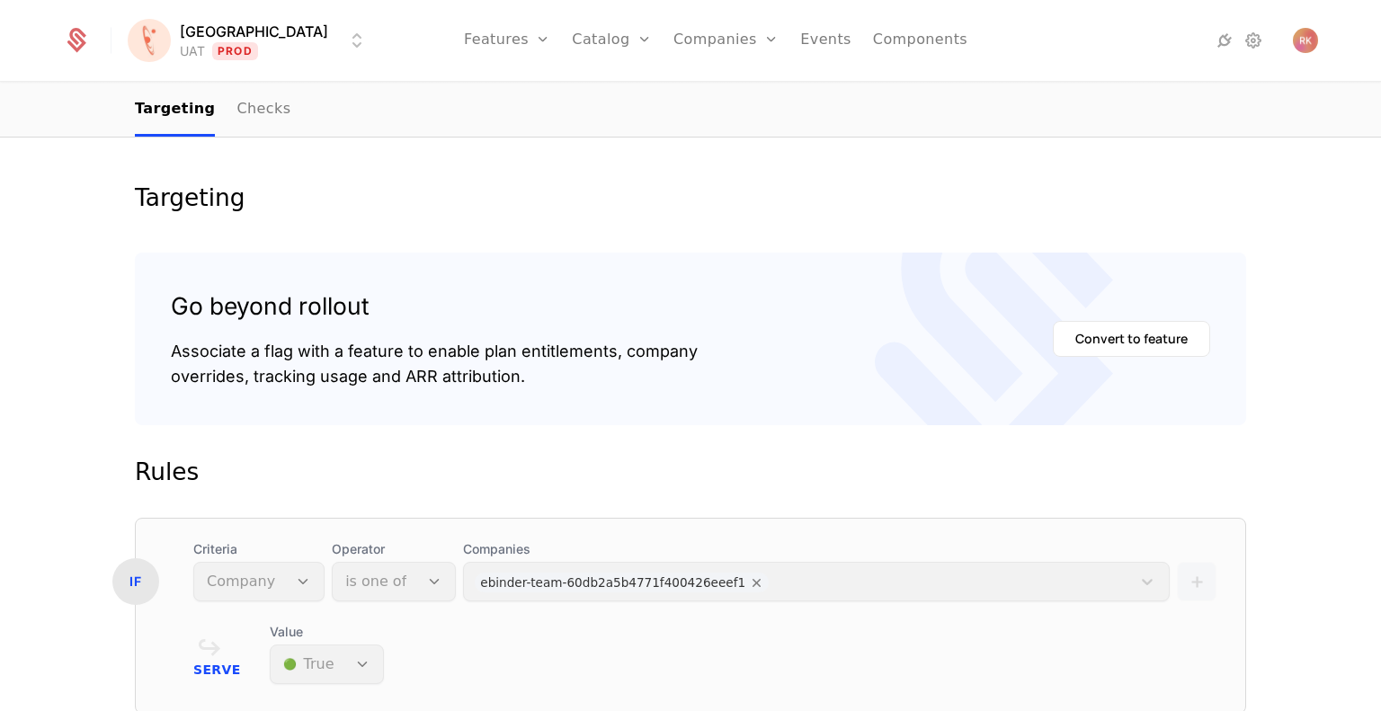
click at [762, 578] on div "Companies ebinder-team-60db2a5b4771f400426eeef1" at bounding box center [816, 570] width 707 height 61
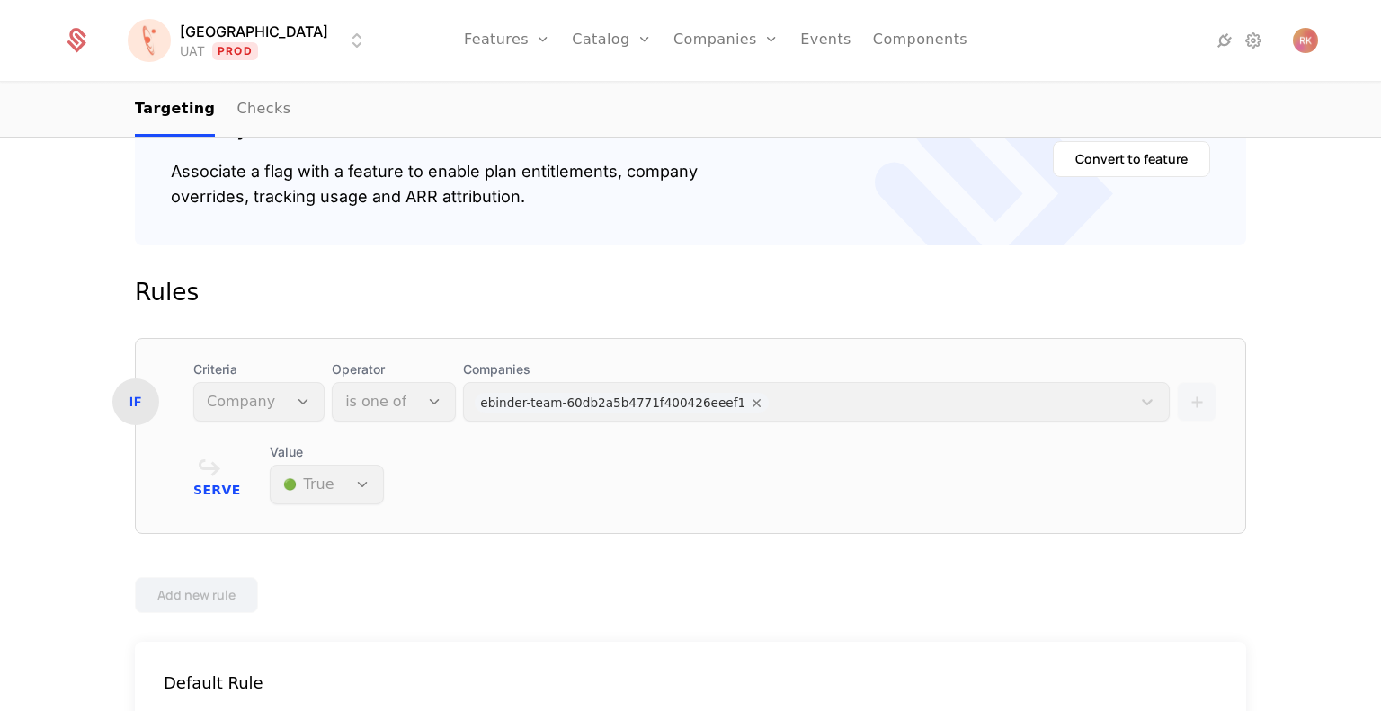
scroll to position [0, 0]
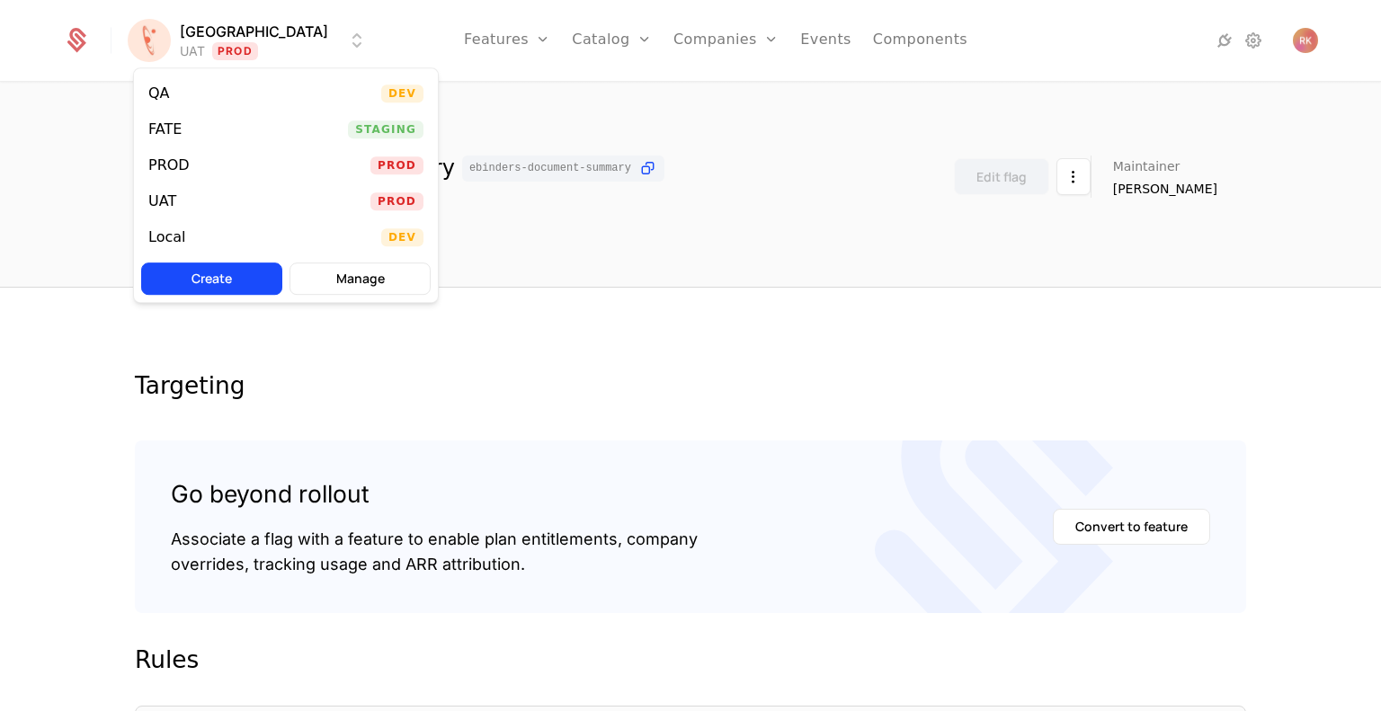
click at [223, 29] on html "[PERSON_NAME] Prod Features Features Flags Catalog Plans Add Ons Credits Config…" at bounding box center [690, 355] width 1381 height 711
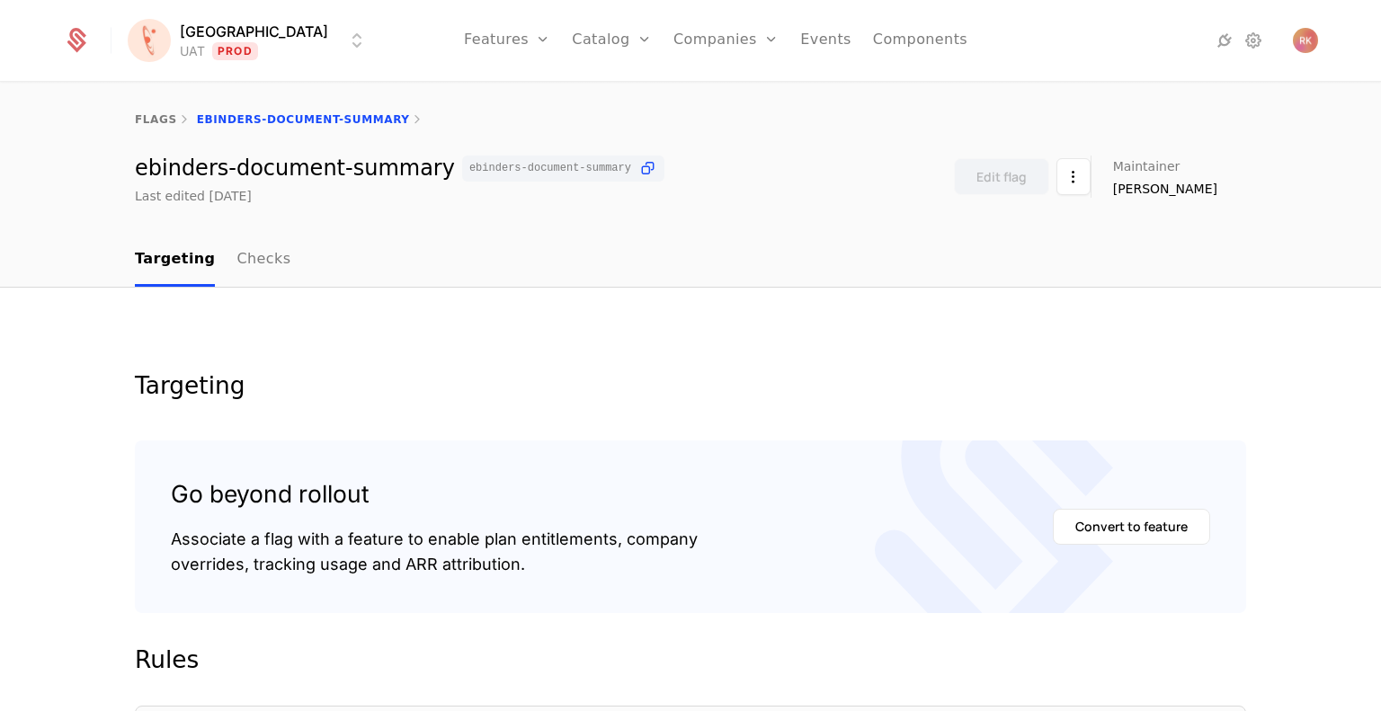
click at [769, 166] on html "[PERSON_NAME] Prod Features Features Flags Catalog Plans Add Ons Credits Config…" at bounding box center [690, 355] width 1381 height 711
click at [757, 224] on div "flags ebinders-document-summary ebinders-document-summary ebinders-document-sum…" at bounding box center [690, 159] width 1381 height 150
click at [796, 181] on div "[PERSON_NAME]-document-summary [PERSON_NAME]-document-summary Last edited [DATE…" at bounding box center [690, 180] width 1111 height 49
click at [777, 172] on div "[PERSON_NAME]-document-summary [PERSON_NAME]-document-summary Last edited [DATE…" at bounding box center [690, 180] width 1111 height 49
click at [226, 48] on html "[PERSON_NAME] Prod Features Features Flags Catalog Plans Add Ons Credits Config…" at bounding box center [690, 355] width 1381 height 711
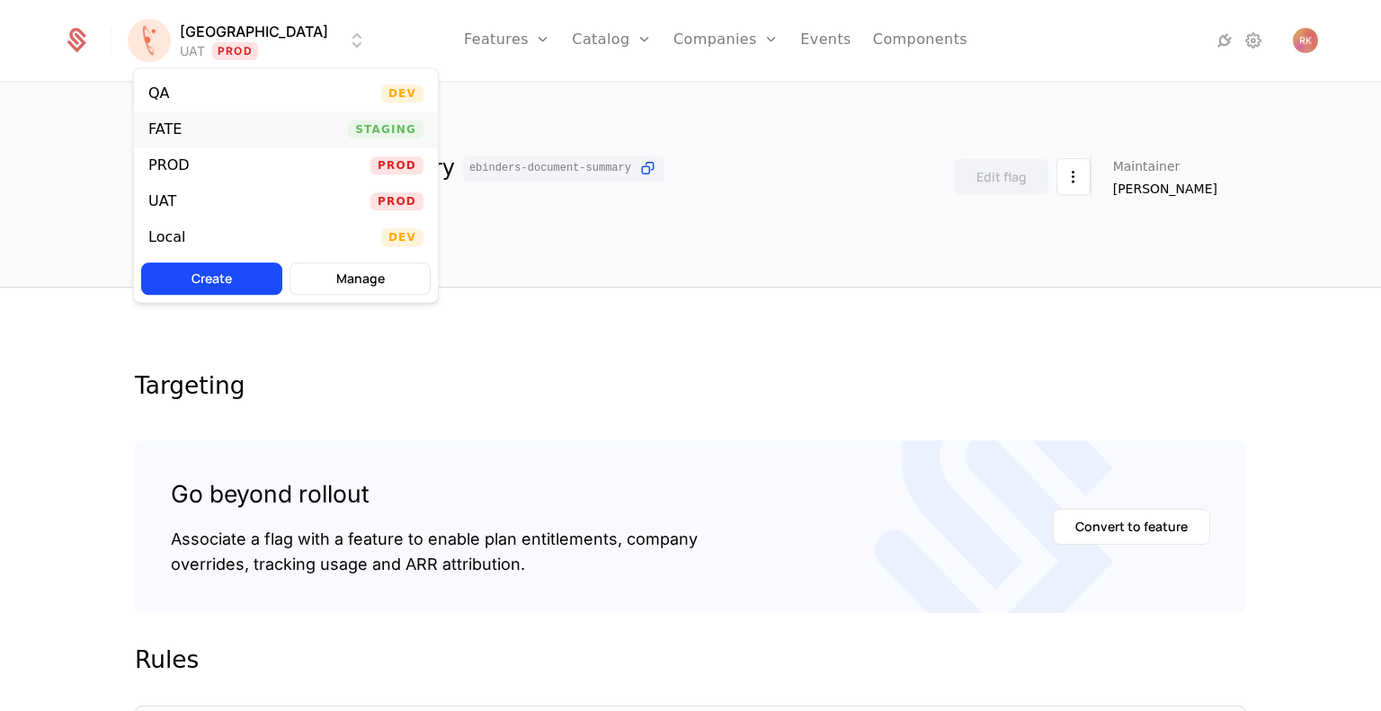
click at [182, 138] on div "FATE Staging" at bounding box center [286, 129] width 304 height 36
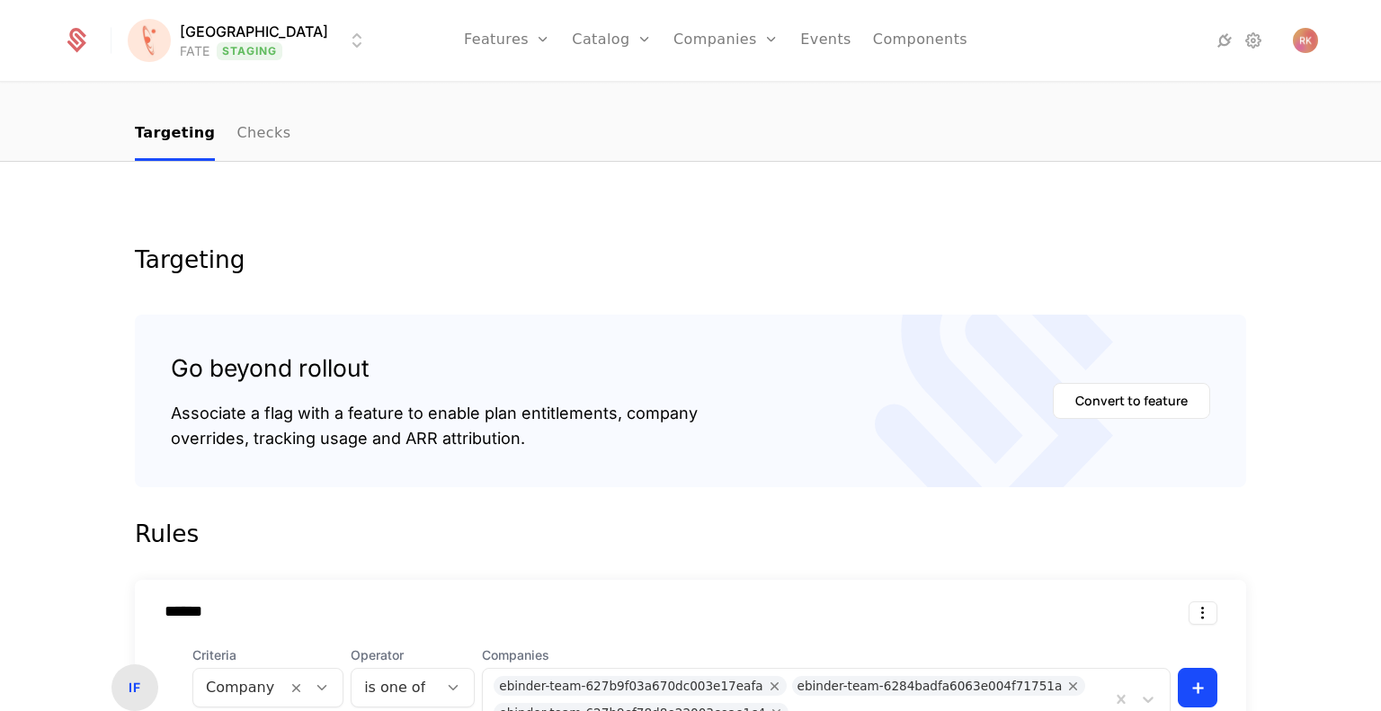
scroll to position [270, 0]
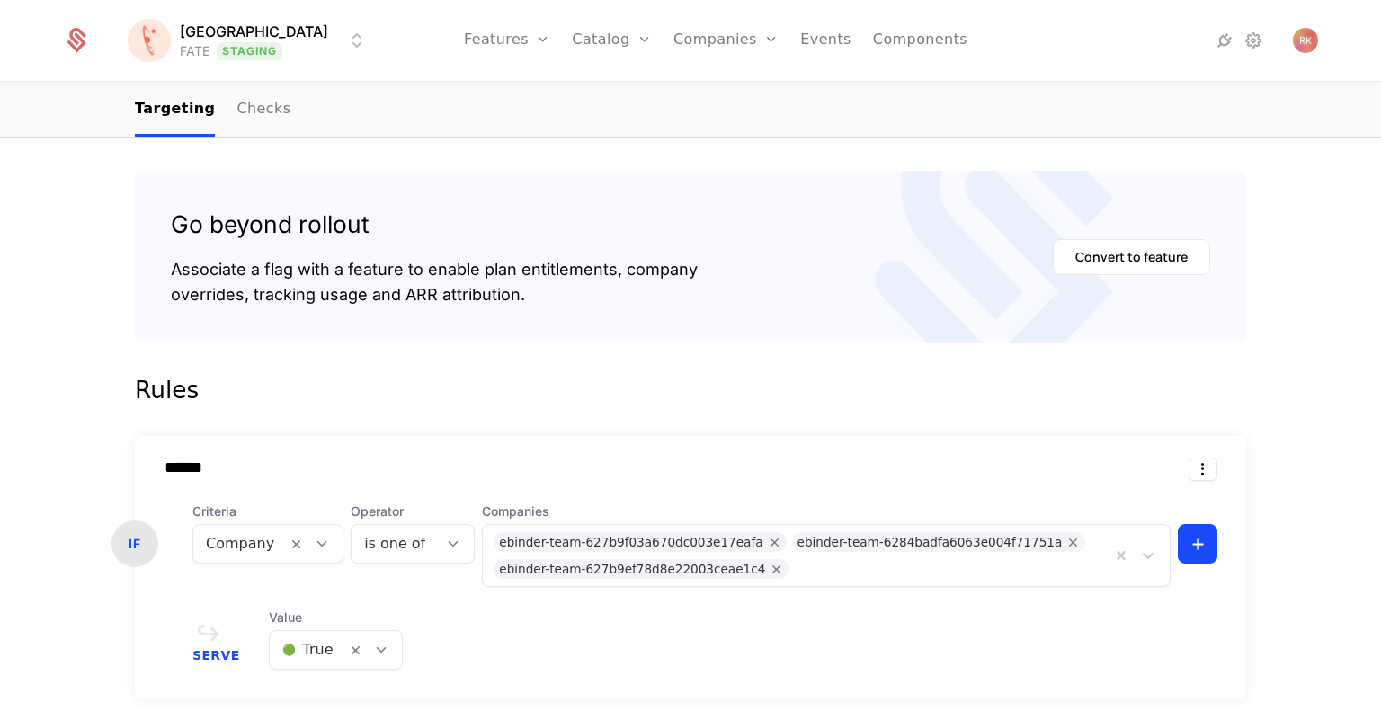
click at [790, 567] on body "[PERSON_NAME] FATE Staging Features Features Flags Catalog Plans Add Ons Credit…" at bounding box center [690, 355] width 1381 height 711
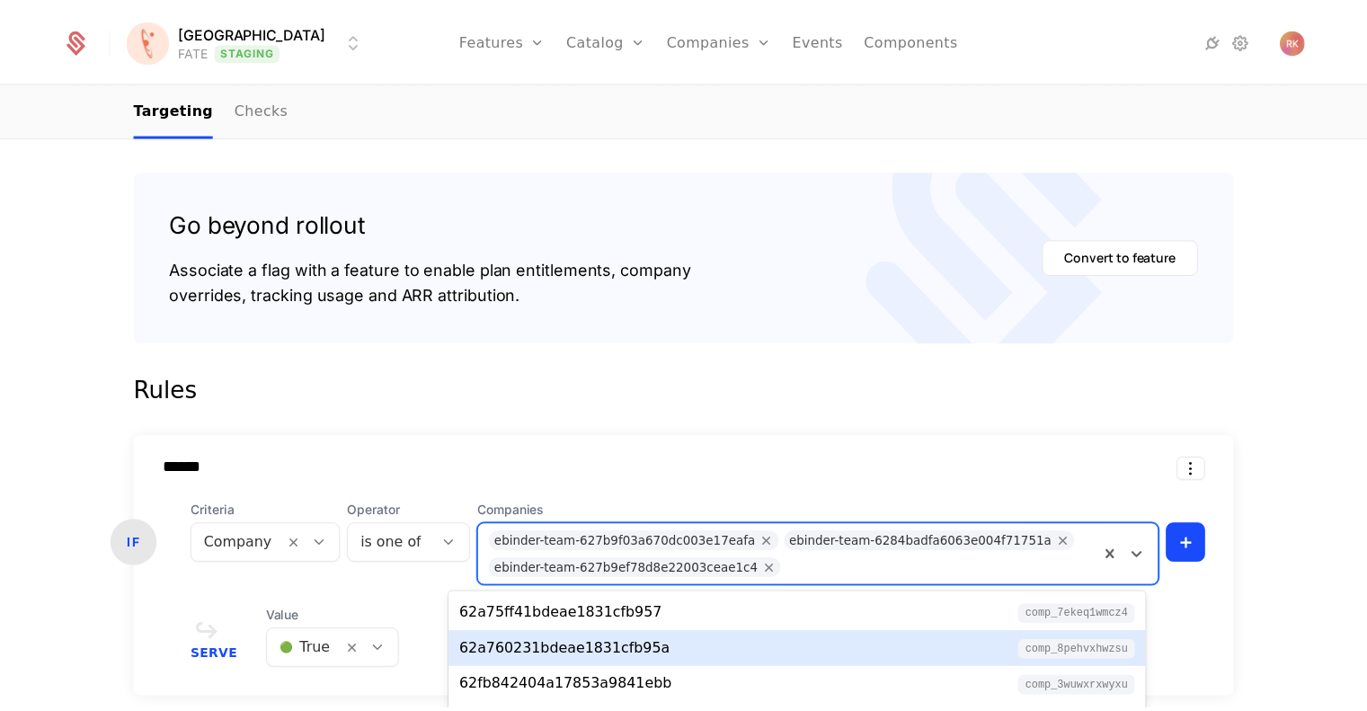
scroll to position [74, 0]
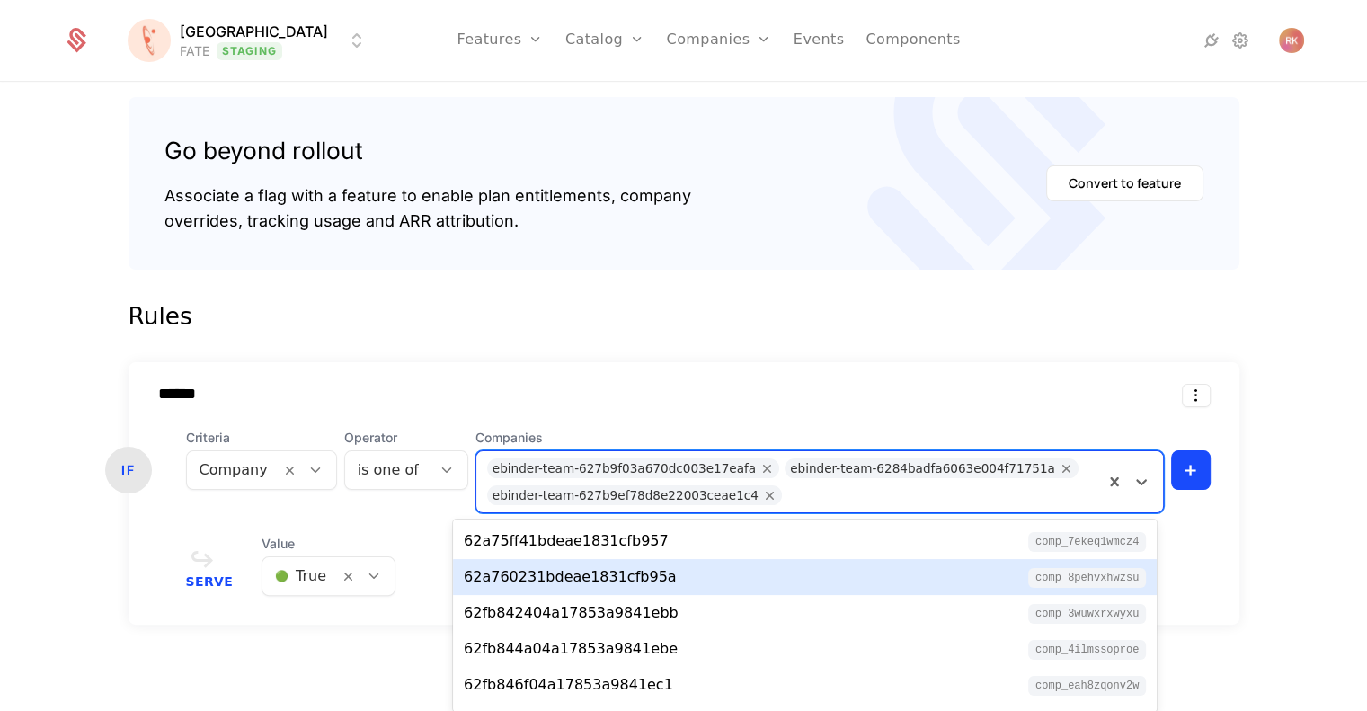
paste input "**********"
type input "**********"
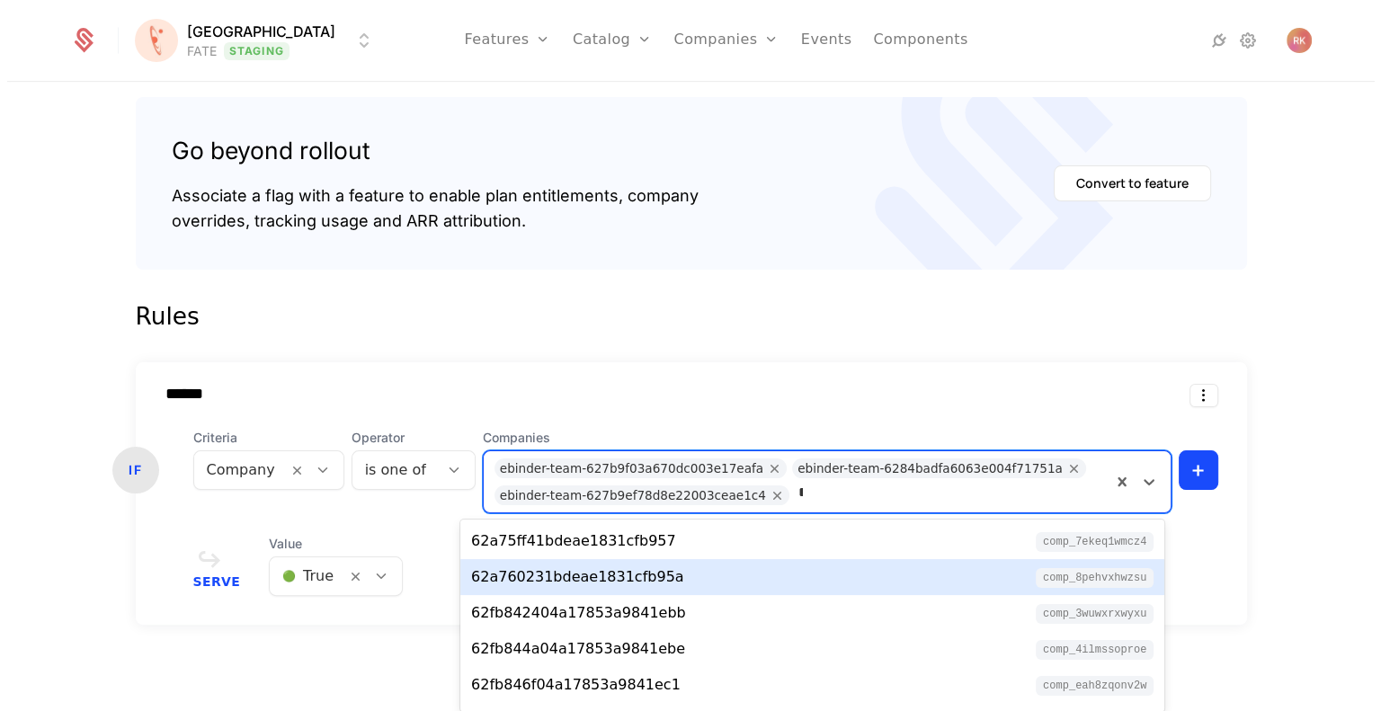
scroll to position [0, 0]
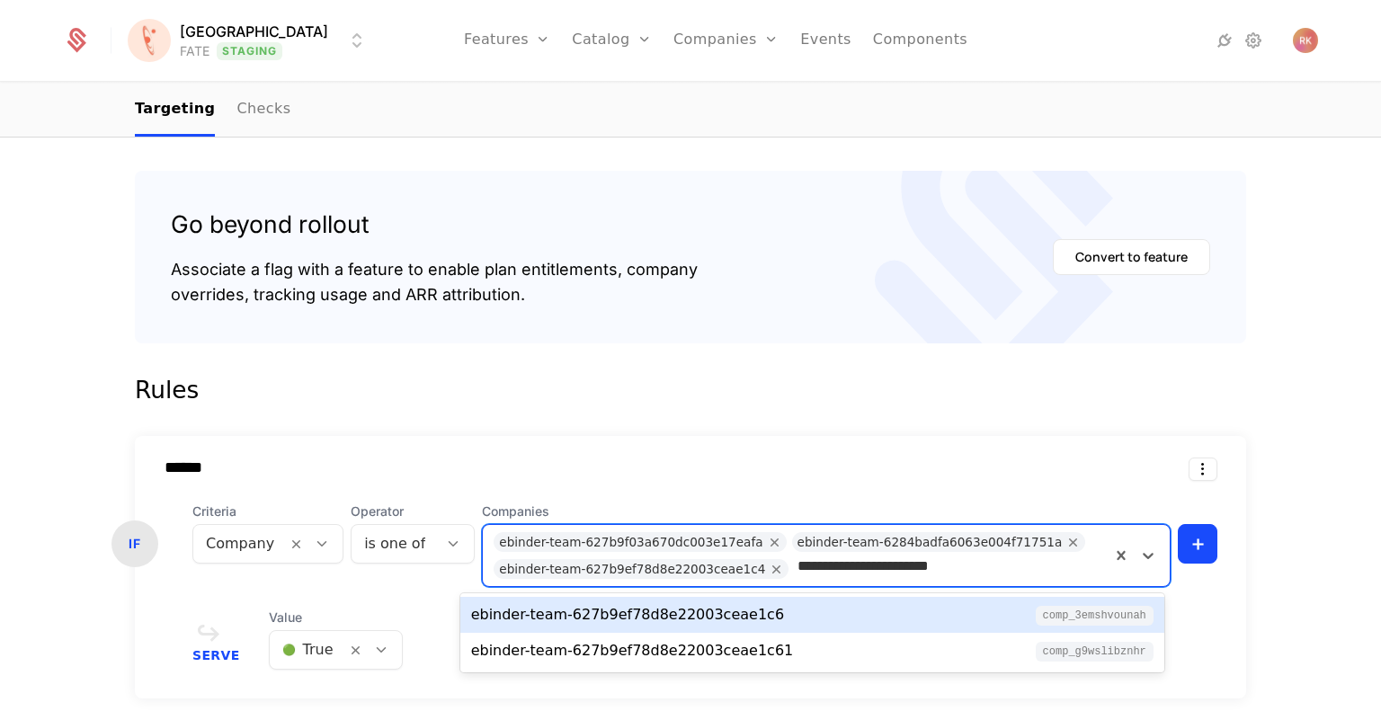
click at [698, 614] on div "ebinder-team-627b9ef78d8e22003ceae1c6" at bounding box center [627, 615] width 313 height 22
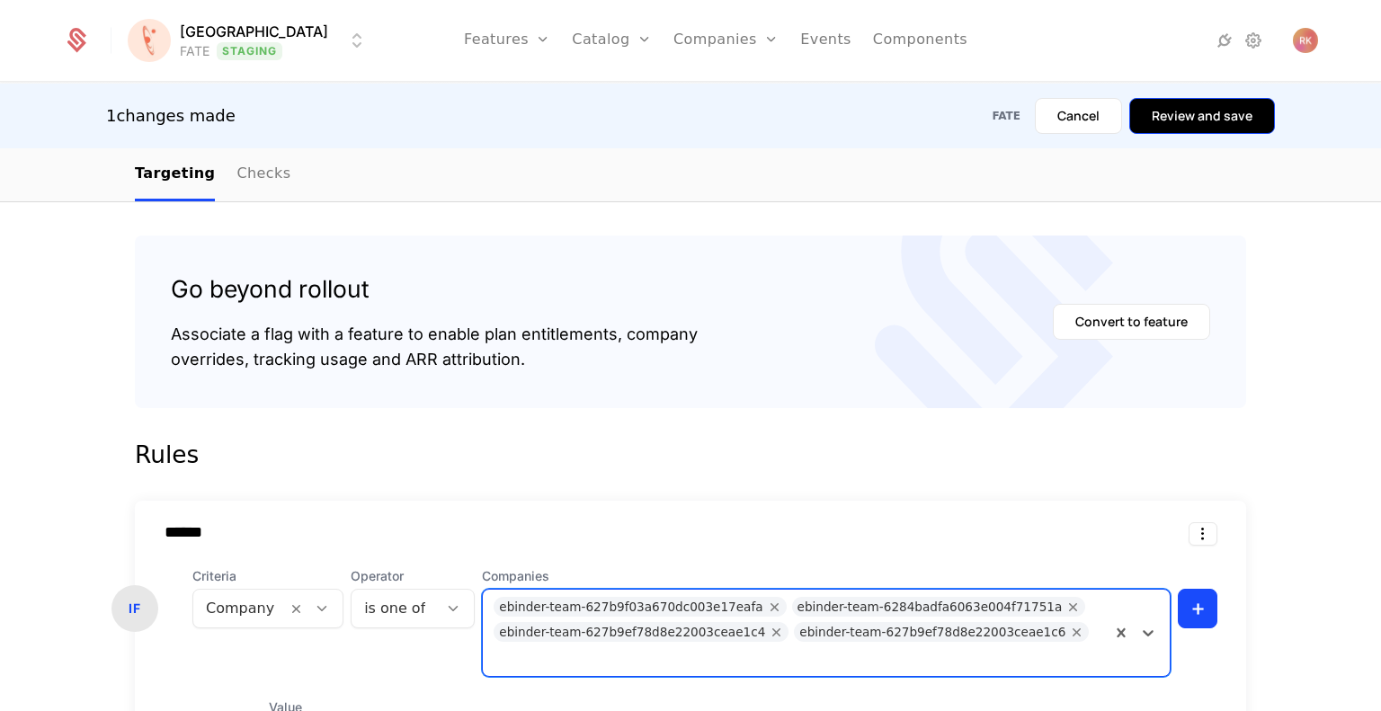
click at [1223, 113] on button "Review and save" at bounding box center [1202, 116] width 146 height 36
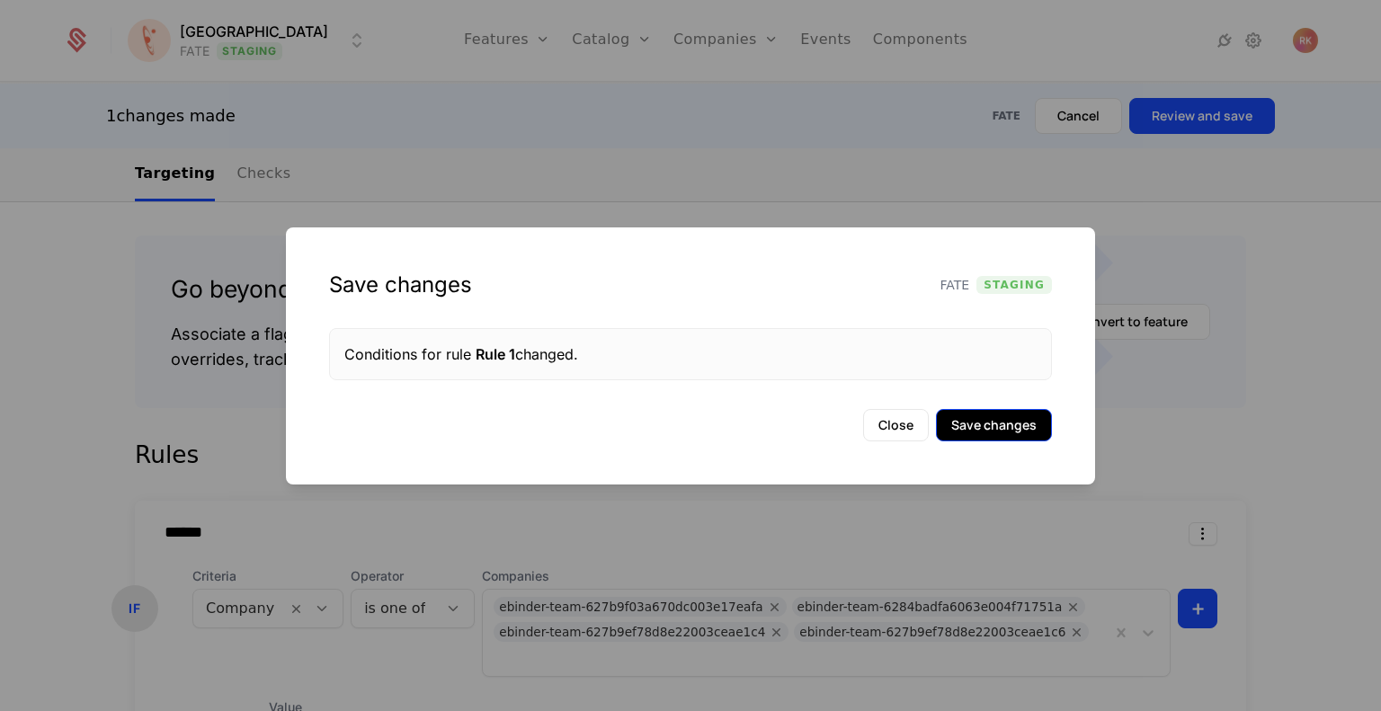
click at [989, 427] on button "Save changes" at bounding box center [994, 425] width 116 height 32
